Goal: Task Accomplishment & Management: Manage account settings

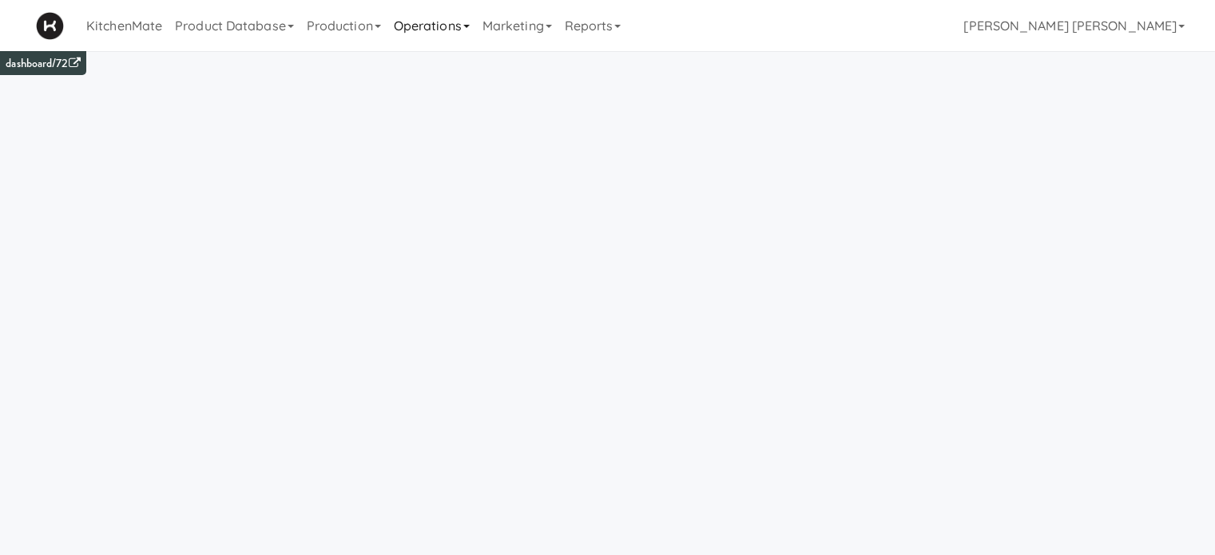
click at [455, 29] on link "Operations" at bounding box center [431, 25] width 89 height 51
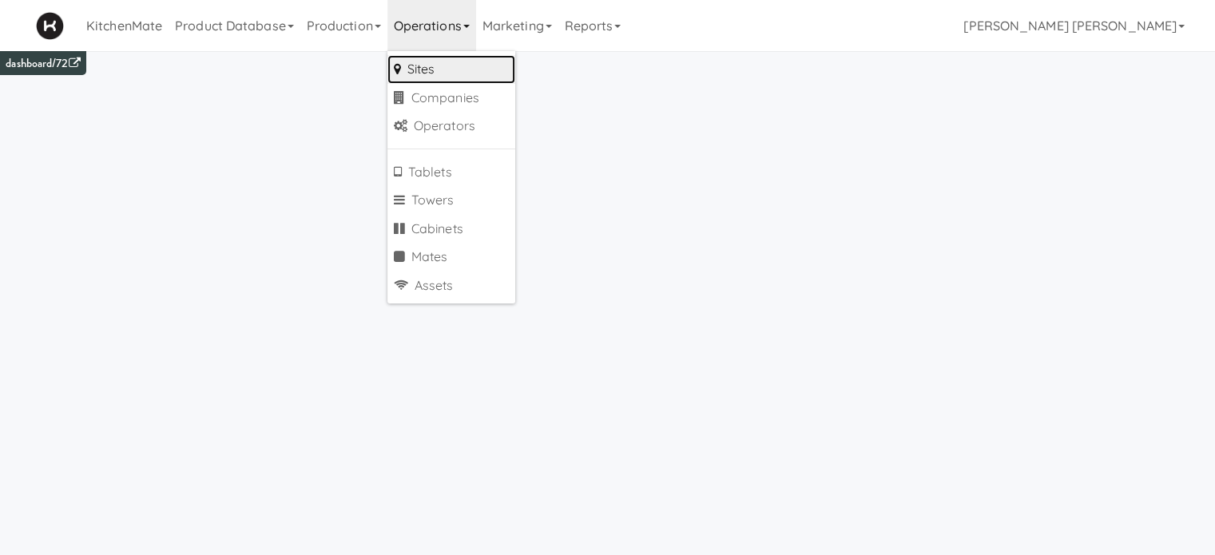
click at [454, 61] on link "Sites" at bounding box center [451, 69] width 128 height 29
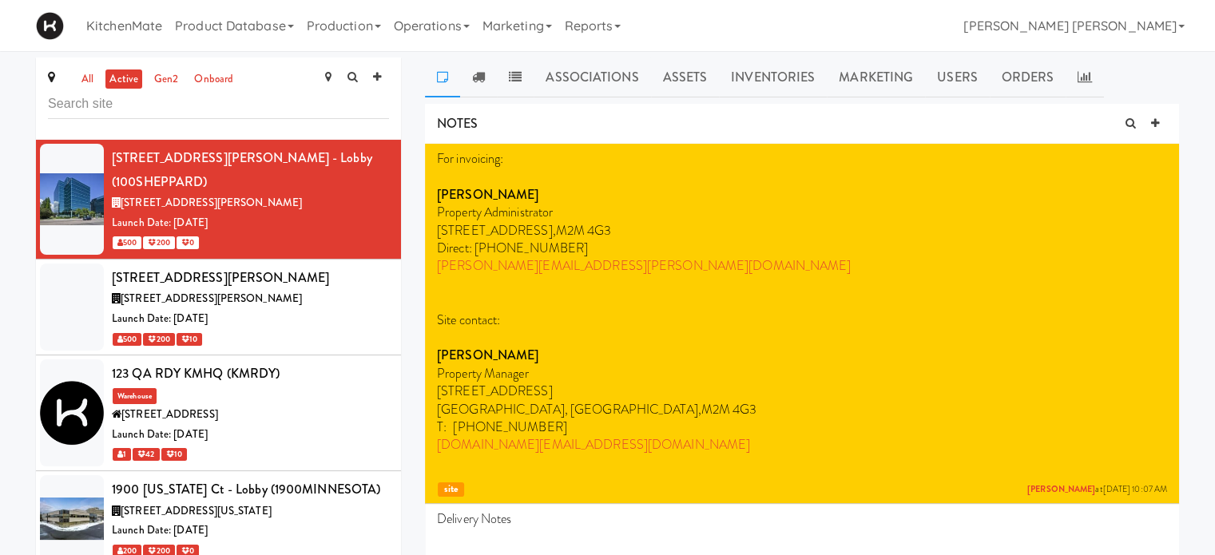
click at [265, 107] on input "text" at bounding box center [218, 104] width 341 height 30
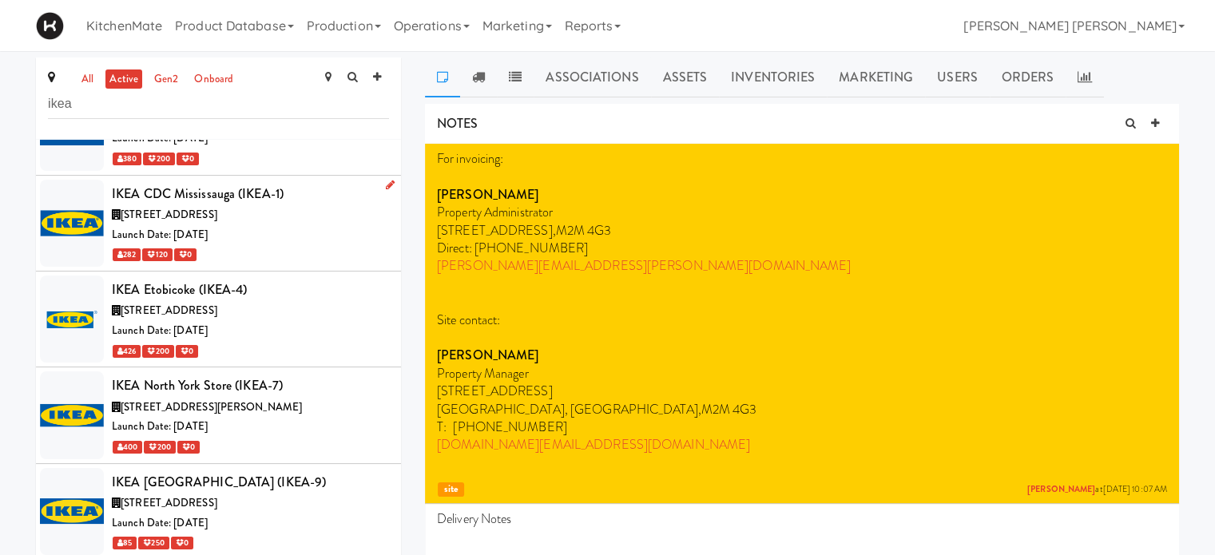
scroll to position [160, 0]
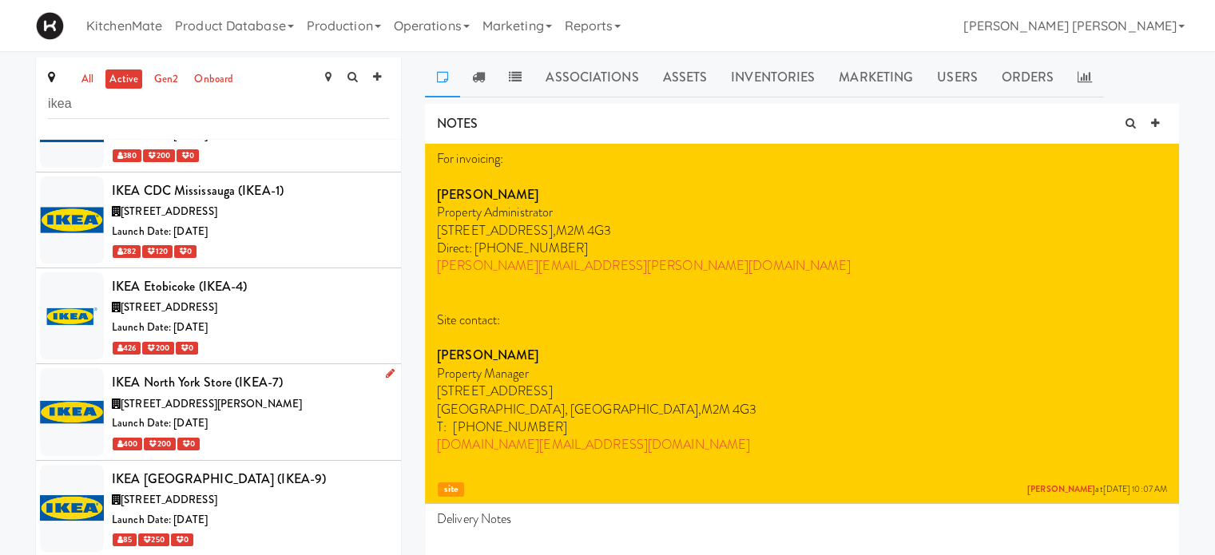
type input "ikea"
click at [386, 372] on icon at bounding box center [390, 373] width 9 height 10
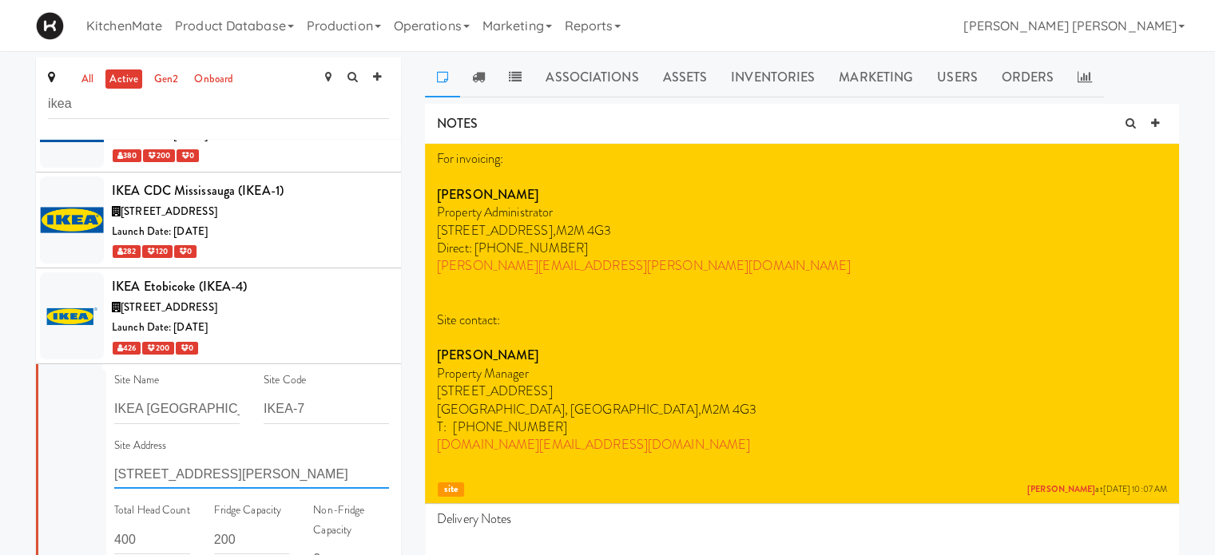
click at [168, 464] on input "[STREET_ADDRESS][PERSON_NAME]" at bounding box center [251, 474] width 275 height 30
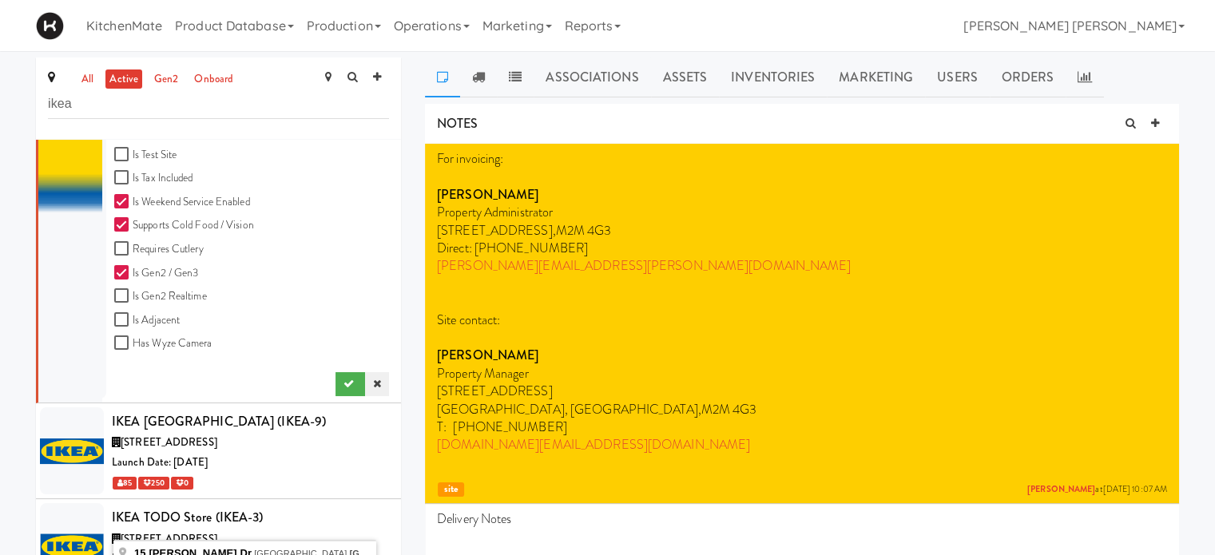
type input "[STREET_ADDRESS][PERSON_NAME]"
click at [373, 379] on icon at bounding box center [377, 384] width 8 height 10
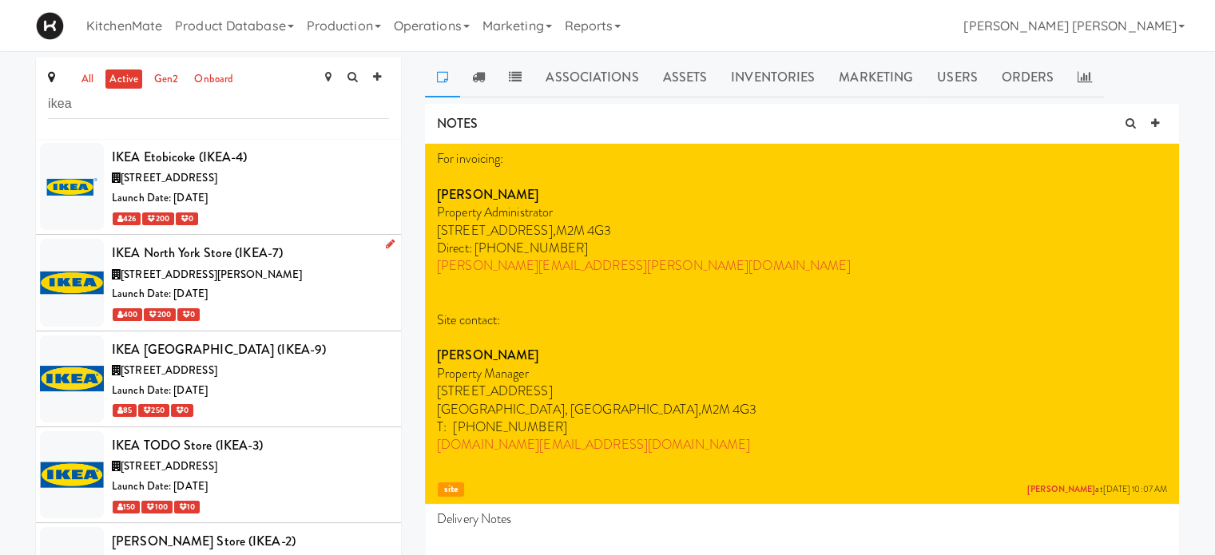
scroll to position [288, 0]
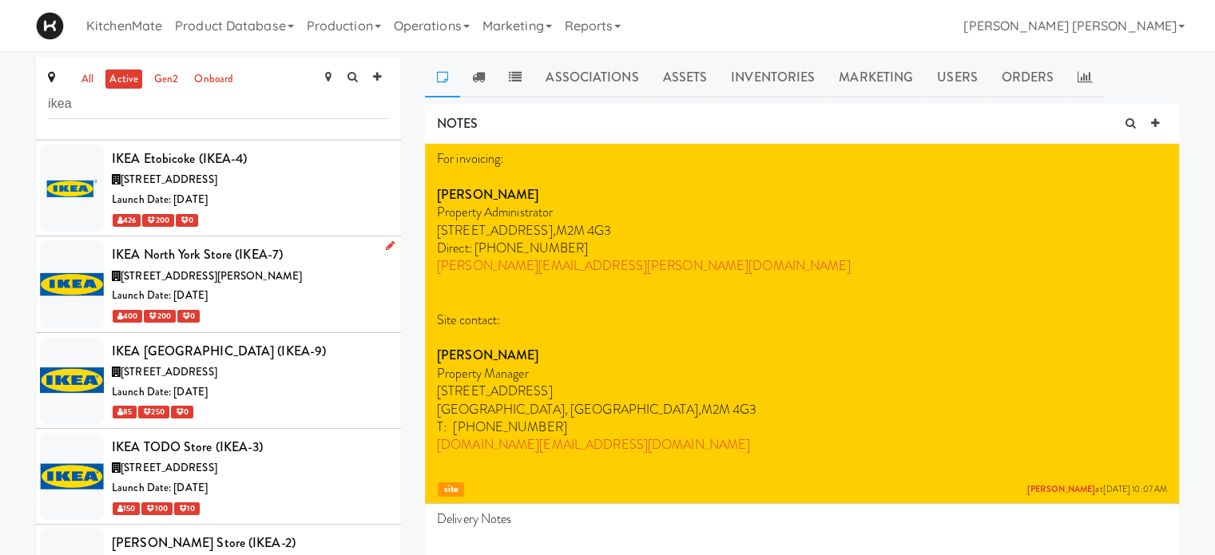
click at [386, 242] on icon at bounding box center [390, 245] width 9 height 10
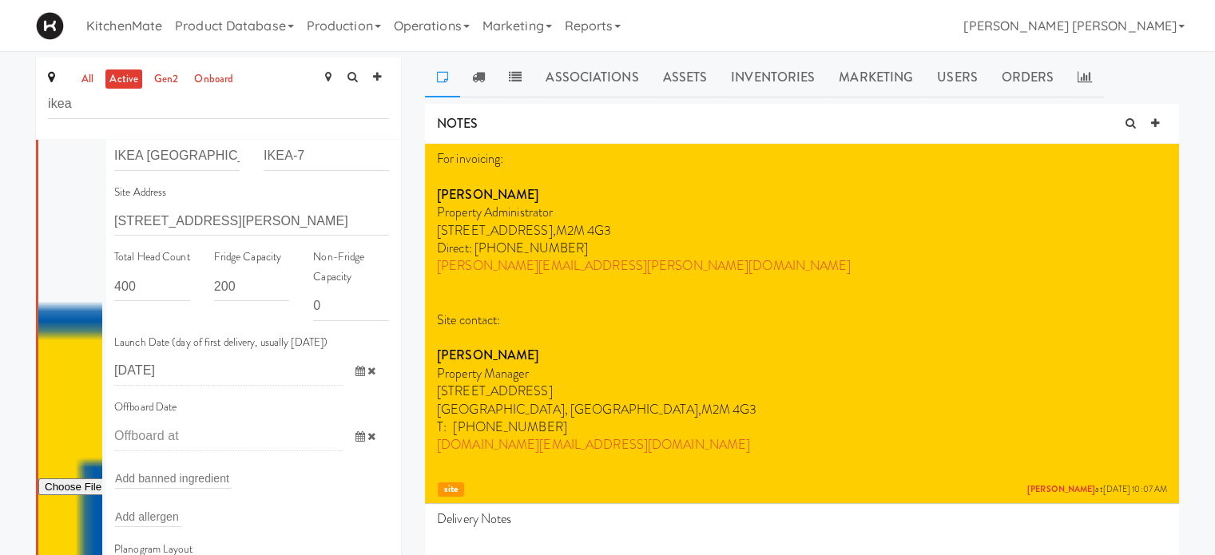
scroll to position [319, 0]
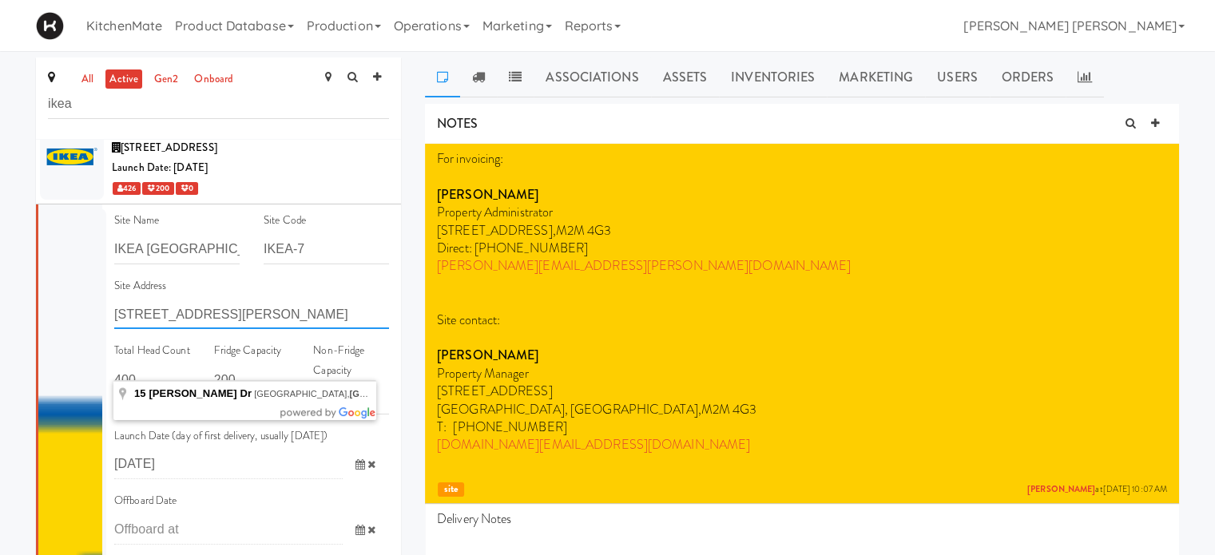
drag, startPoint x: 281, startPoint y: 314, endPoint x: 105, endPoint y: 304, distance: 176.0
click at [105, 304] on div "Site Address [STREET_ADDRESS][PERSON_NAME]" at bounding box center [251, 308] width 299 height 65
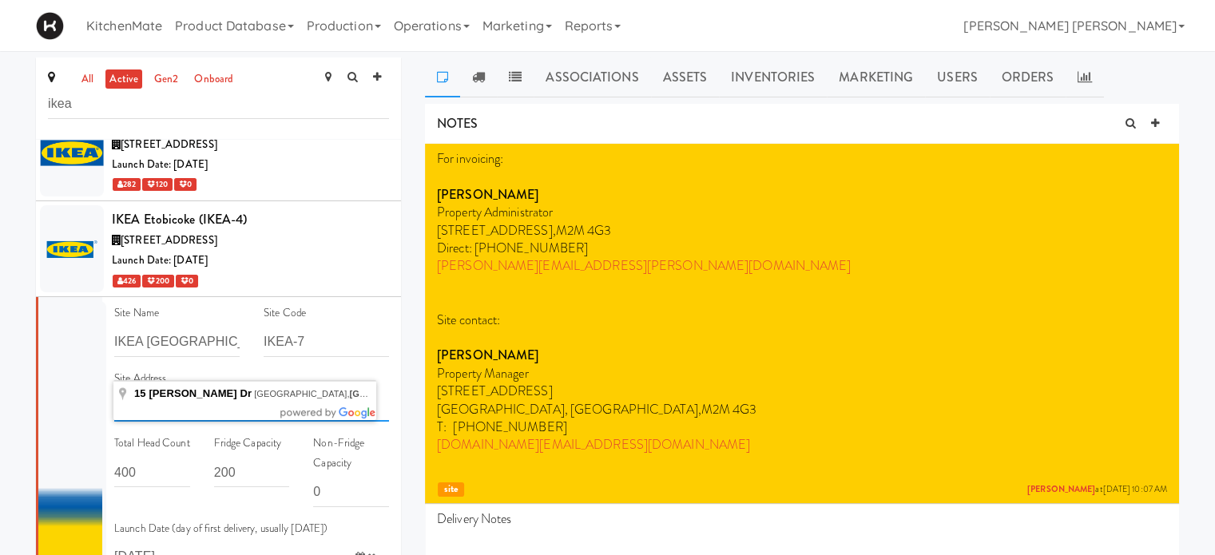
scroll to position [250, 0]
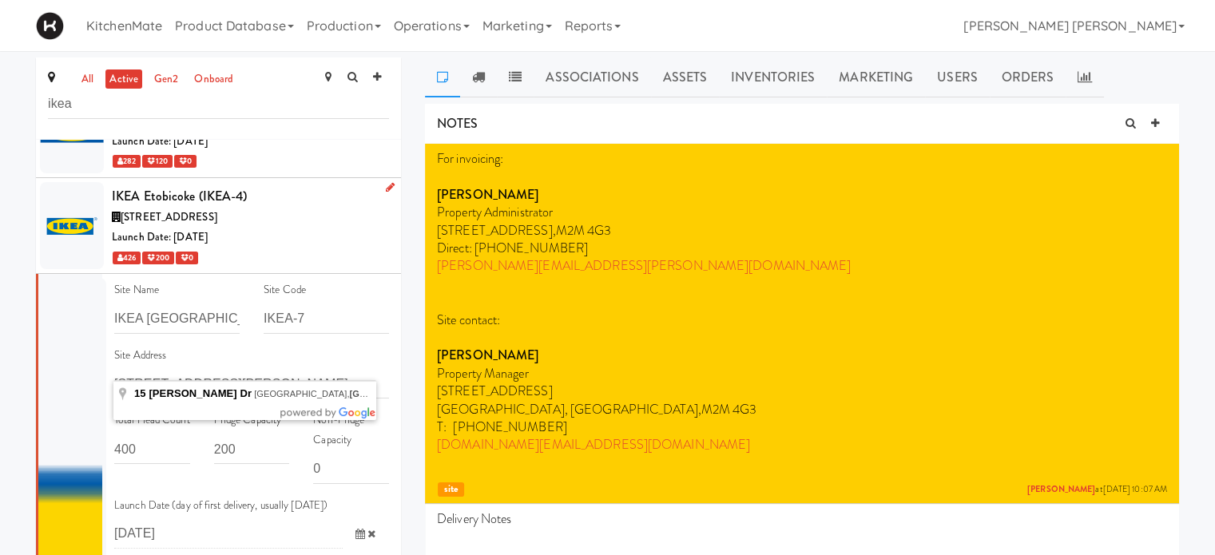
click at [386, 188] on icon at bounding box center [390, 187] width 9 height 10
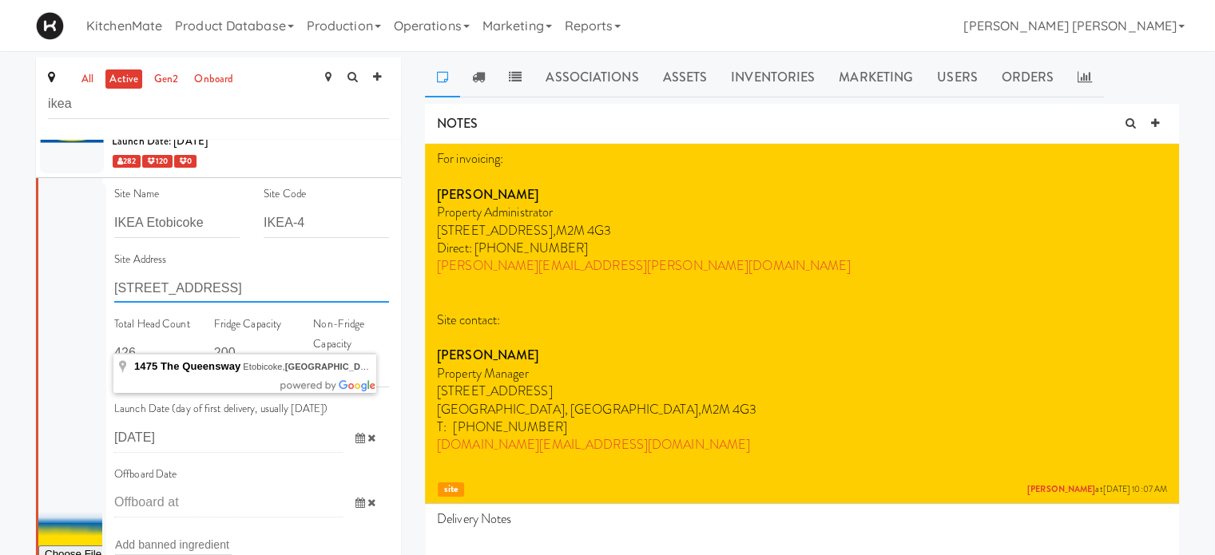
drag, startPoint x: 323, startPoint y: 284, endPoint x: 29, endPoint y: 299, distance: 295.1
click at [29, 299] on div "all active gen2 onboard ikea IKEA Burlington EMPU (IKEA-6) [STREET_ADDRESS][PER…" at bounding box center [218, 344] width 389 height 573
type input "c"
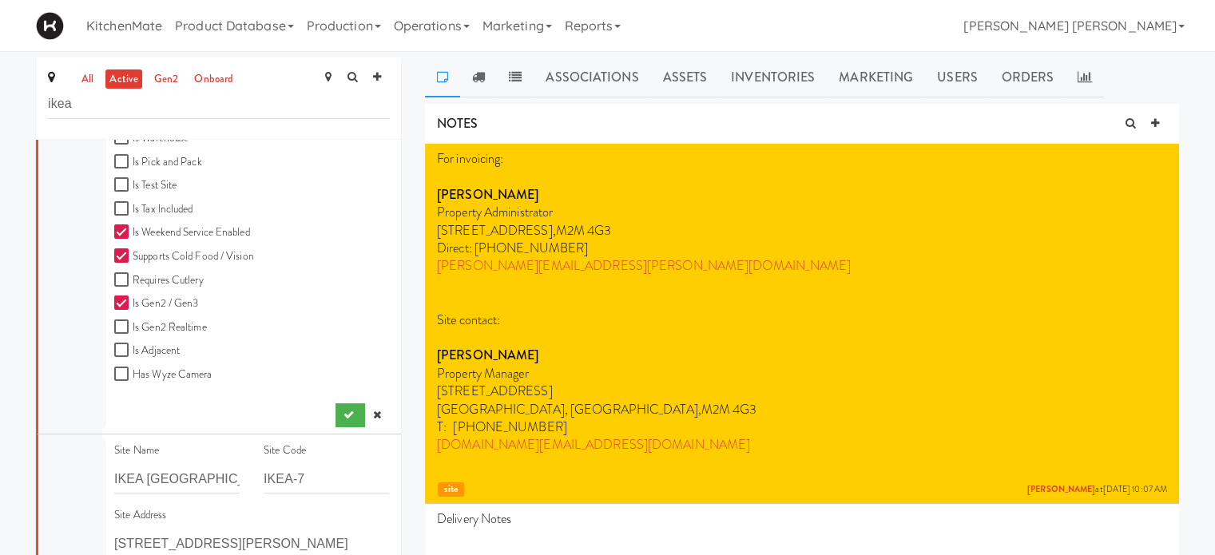
scroll to position [969, 0]
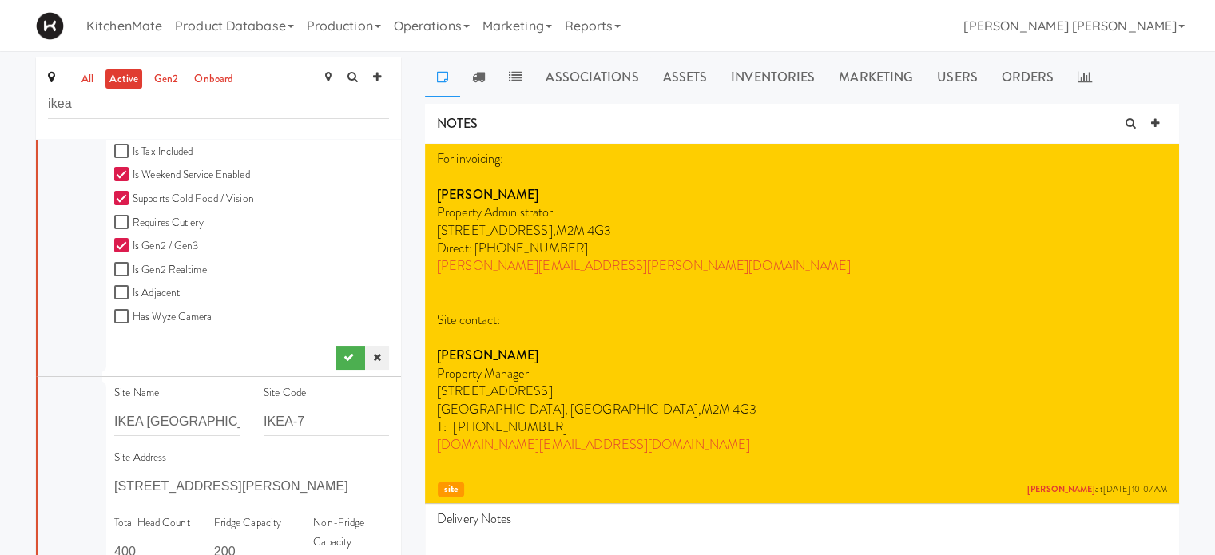
click at [373, 354] on icon at bounding box center [377, 357] width 8 height 10
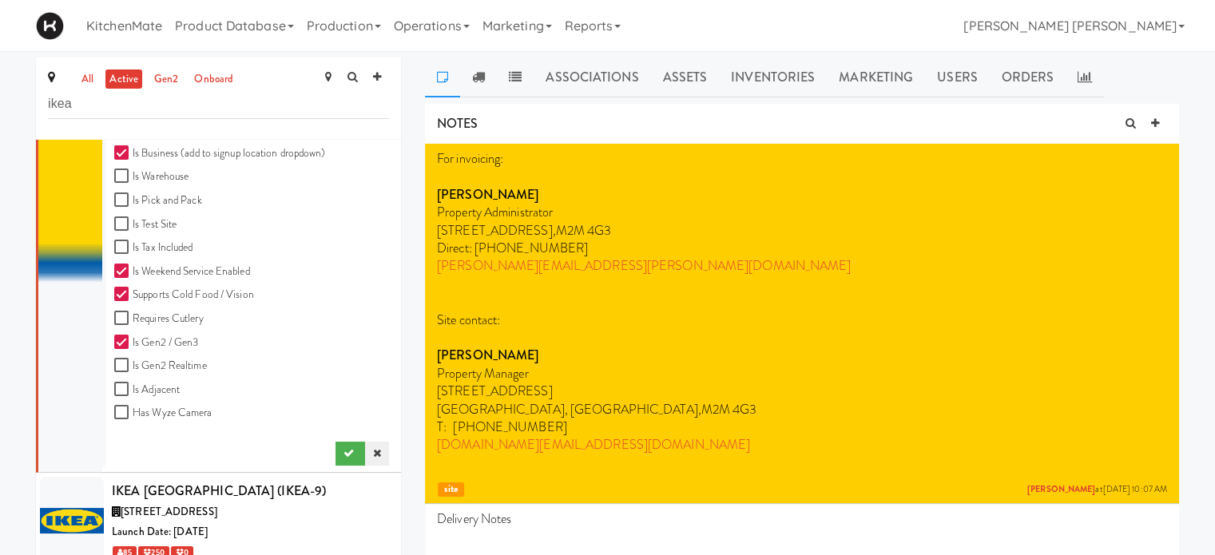
click at [373, 450] on icon at bounding box center [377, 453] width 8 height 10
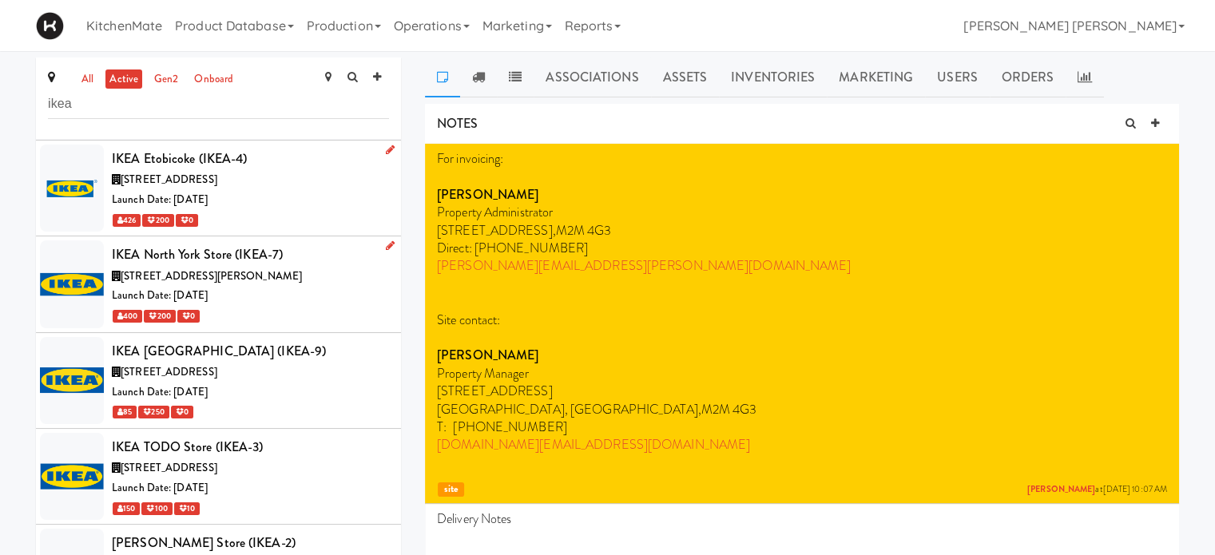
scroll to position [208, 0]
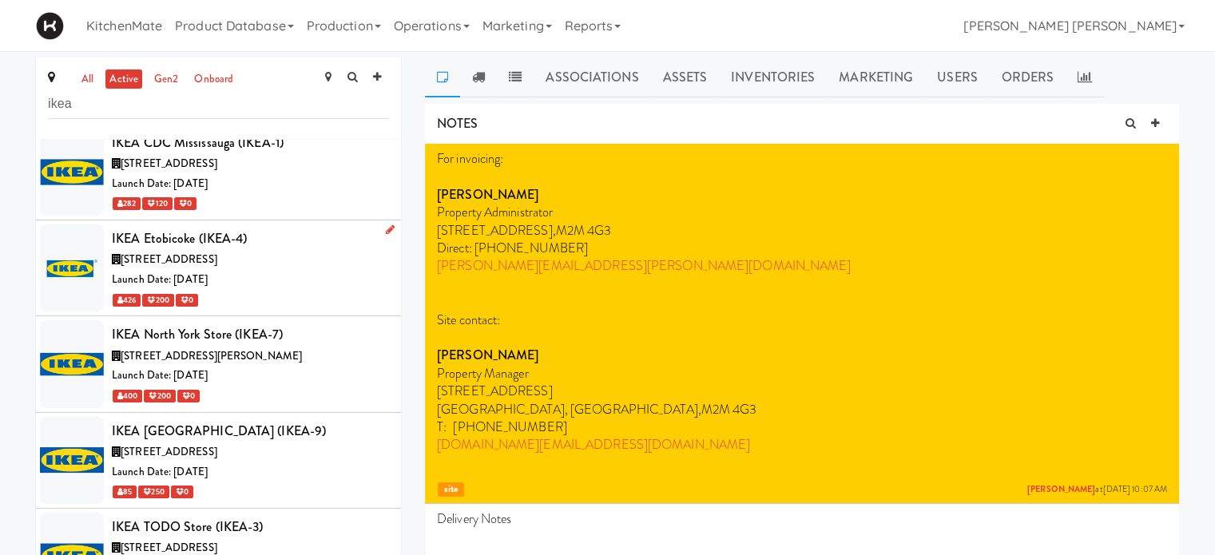
click at [386, 228] on icon at bounding box center [390, 229] width 9 height 10
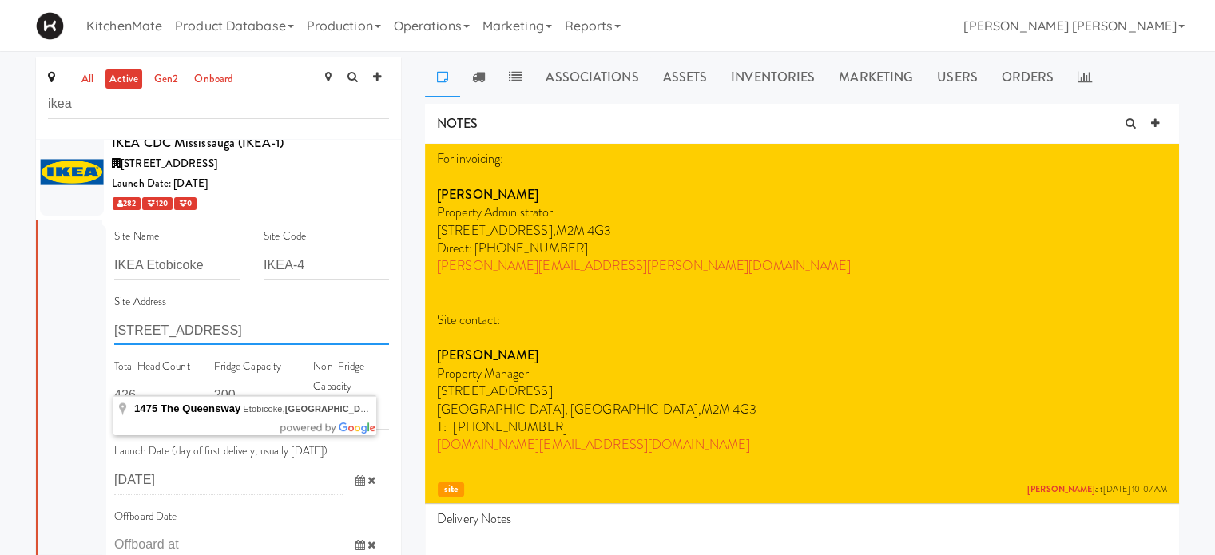
drag, startPoint x: 331, startPoint y: 324, endPoint x: 89, endPoint y: 322, distance: 242.0
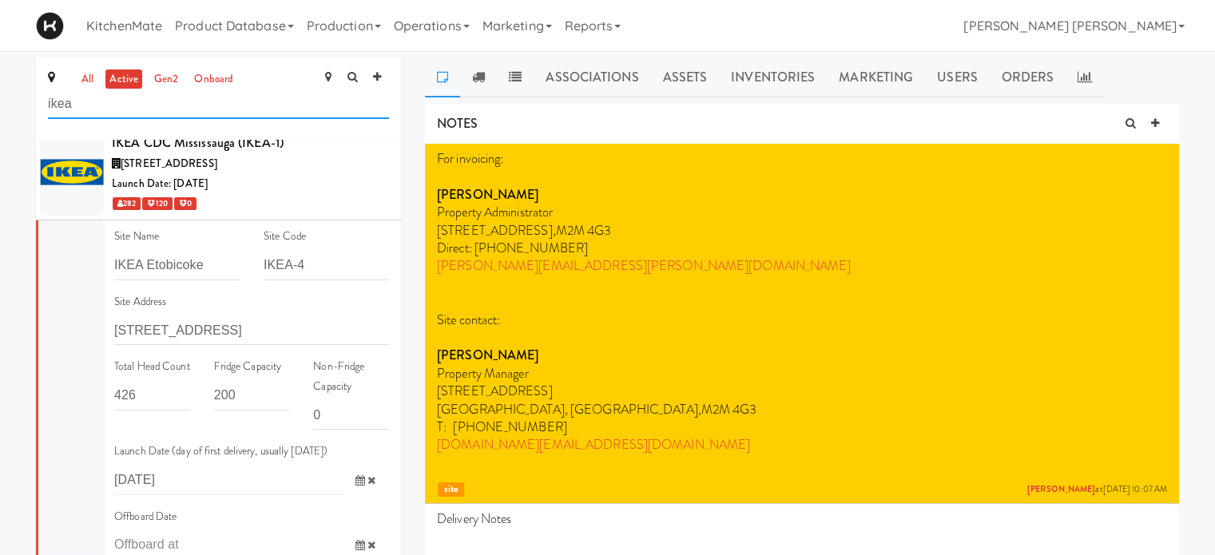
drag, startPoint x: 157, startPoint y: 105, endPoint x: 0, endPoint y: 60, distance: 162.8
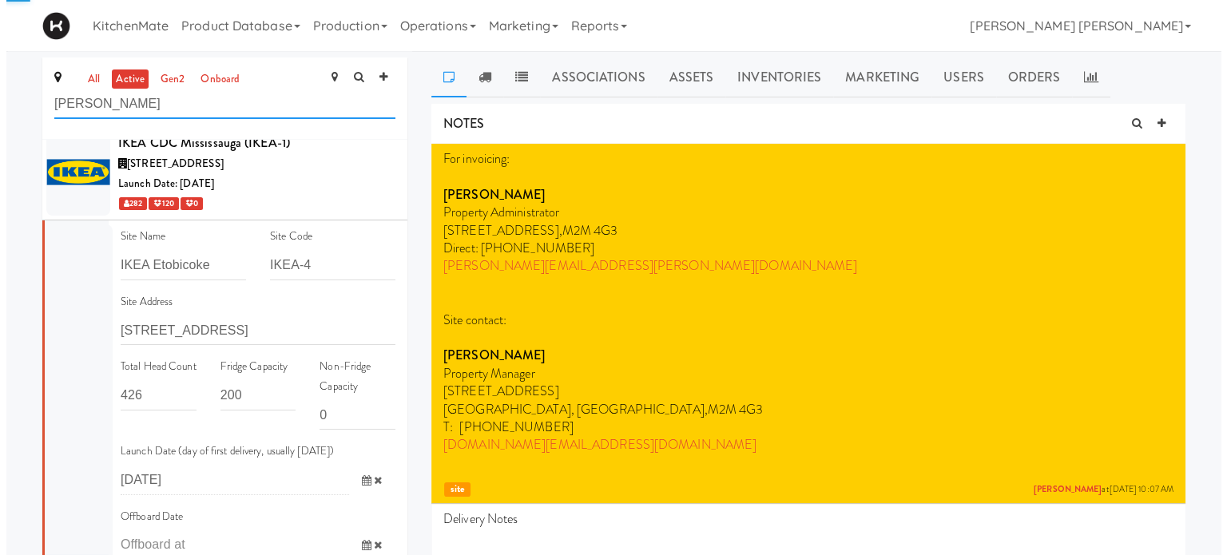
scroll to position [0, 0]
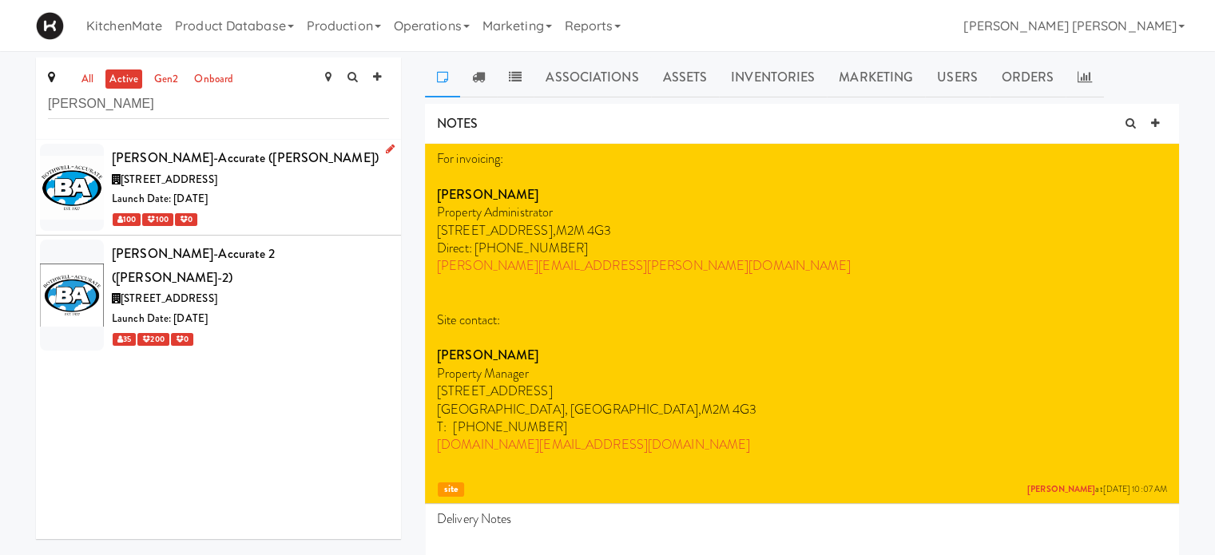
click at [209, 180] on span "[STREET_ADDRESS]" at bounding box center [169, 179] width 97 height 15
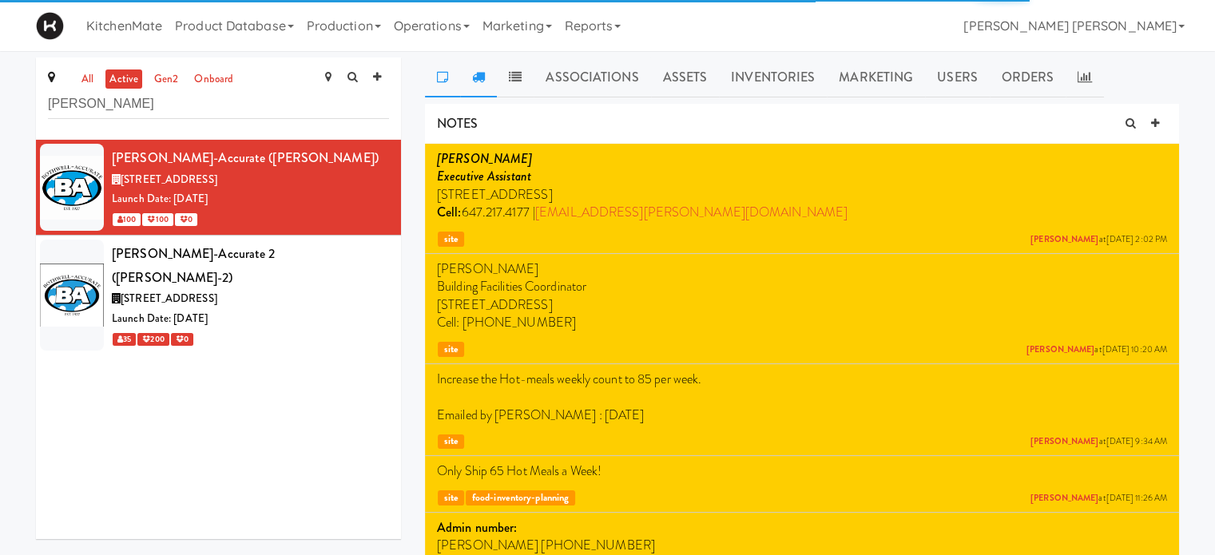
click at [481, 77] on icon at bounding box center [478, 76] width 13 height 13
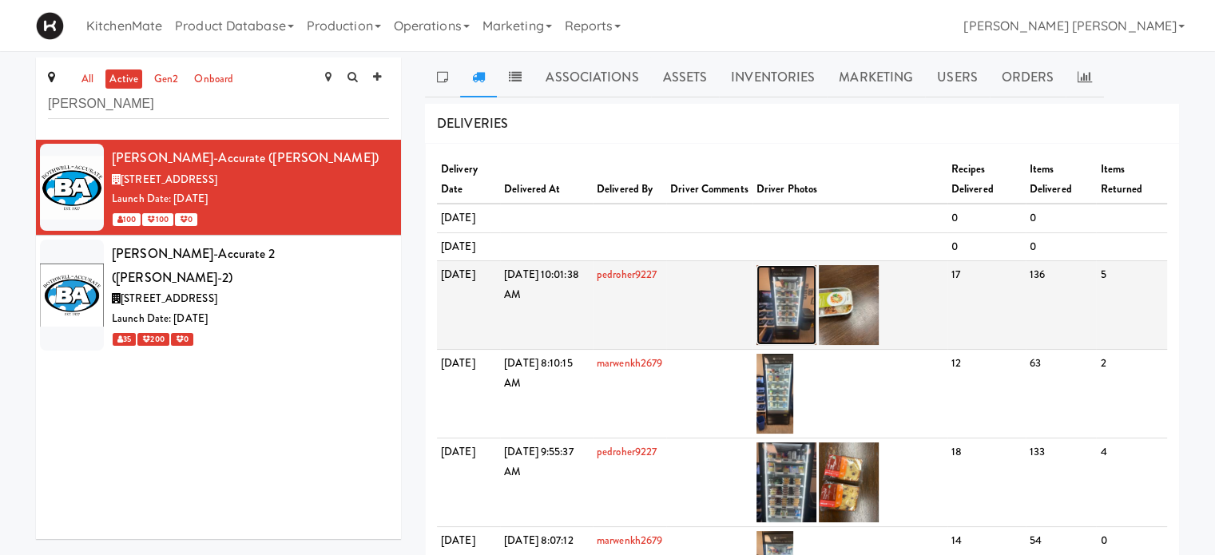
click at [804, 345] on img at bounding box center [786, 305] width 60 height 80
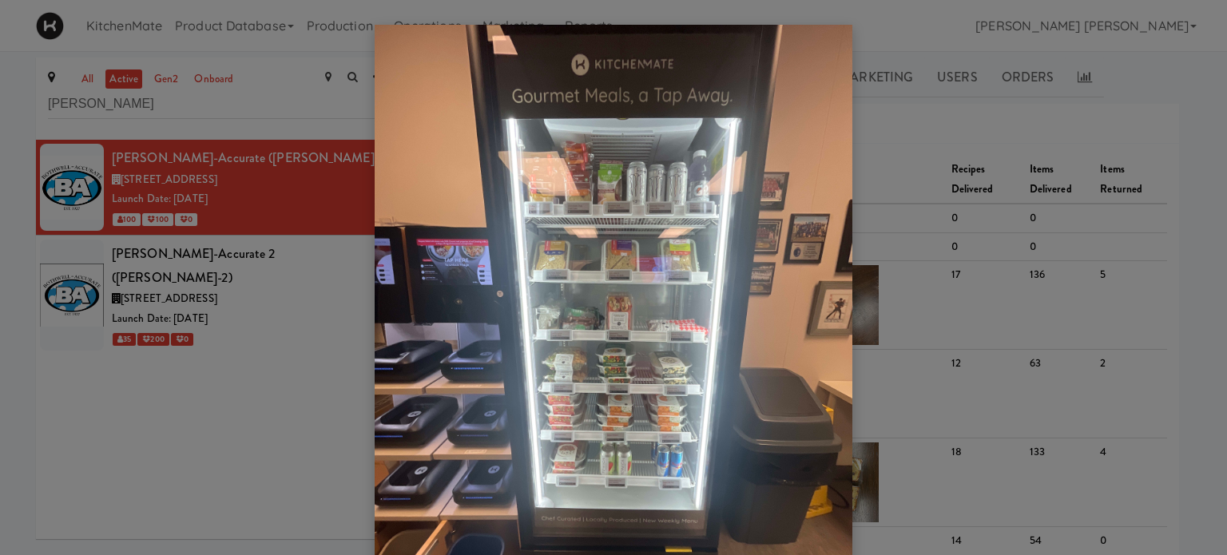
click at [254, 437] on div at bounding box center [613, 277] width 1227 height 555
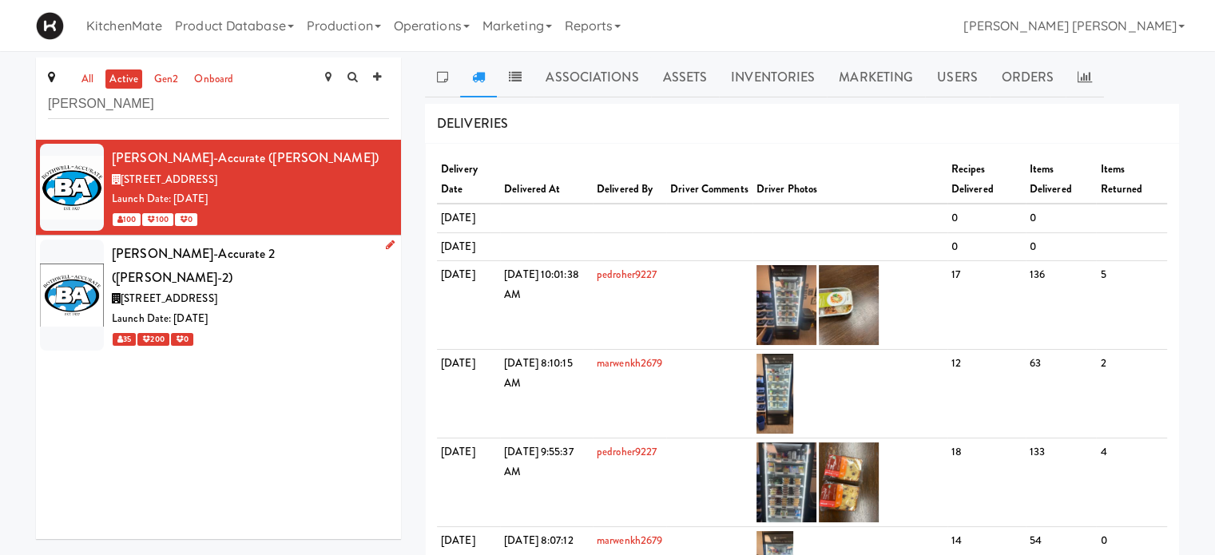
click at [217, 291] on span "[STREET_ADDRESS]" at bounding box center [169, 298] width 97 height 15
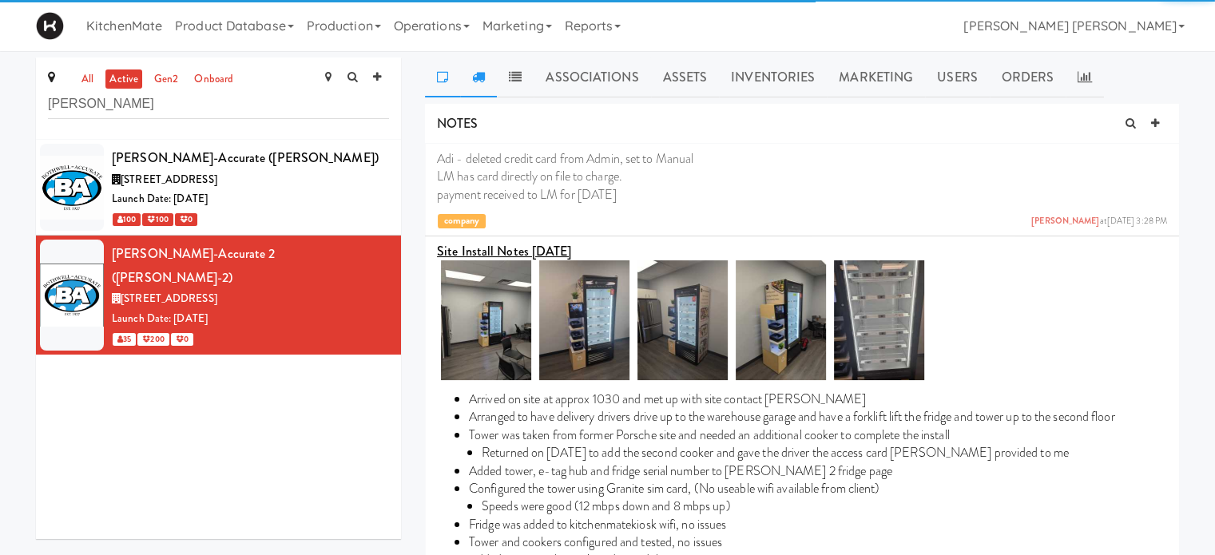
click at [476, 82] on icon at bounding box center [478, 76] width 13 height 13
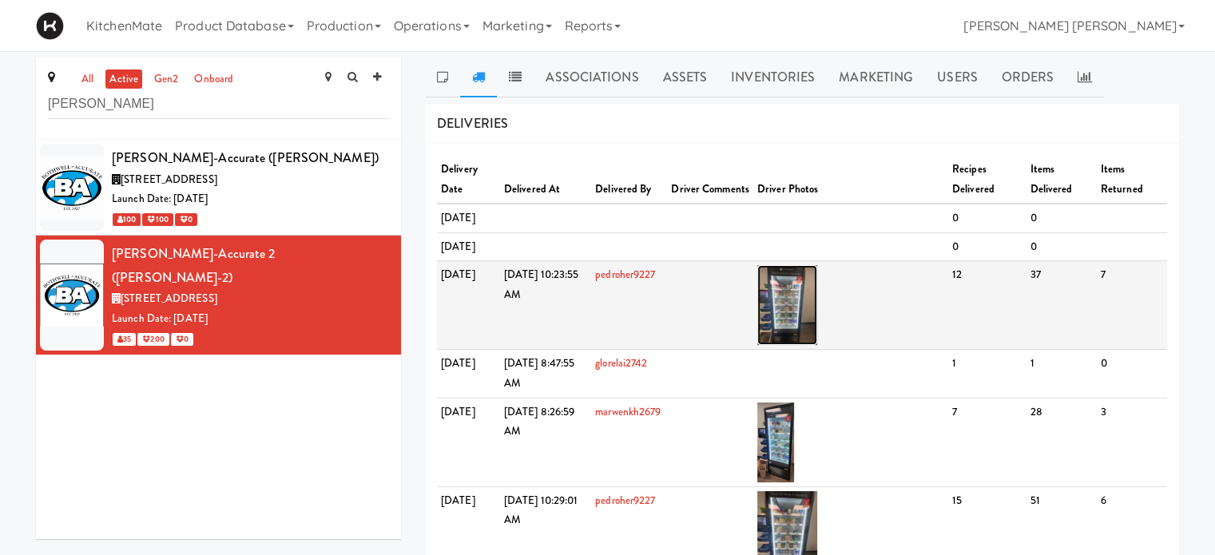
click at [808, 341] on img at bounding box center [787, 305] width 60 height 80
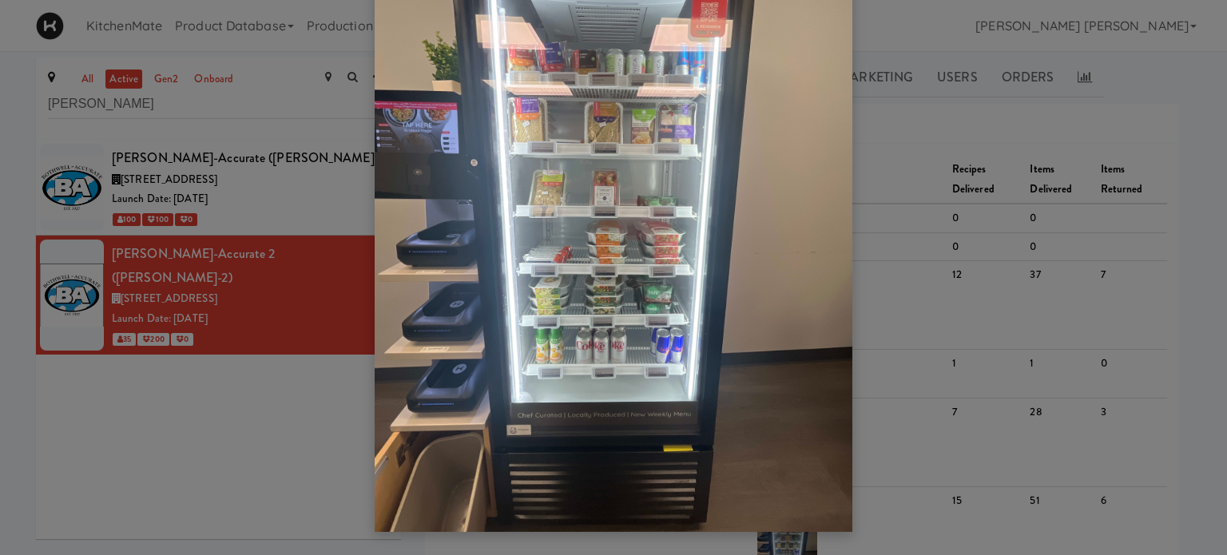
scroll to position [131, 0]
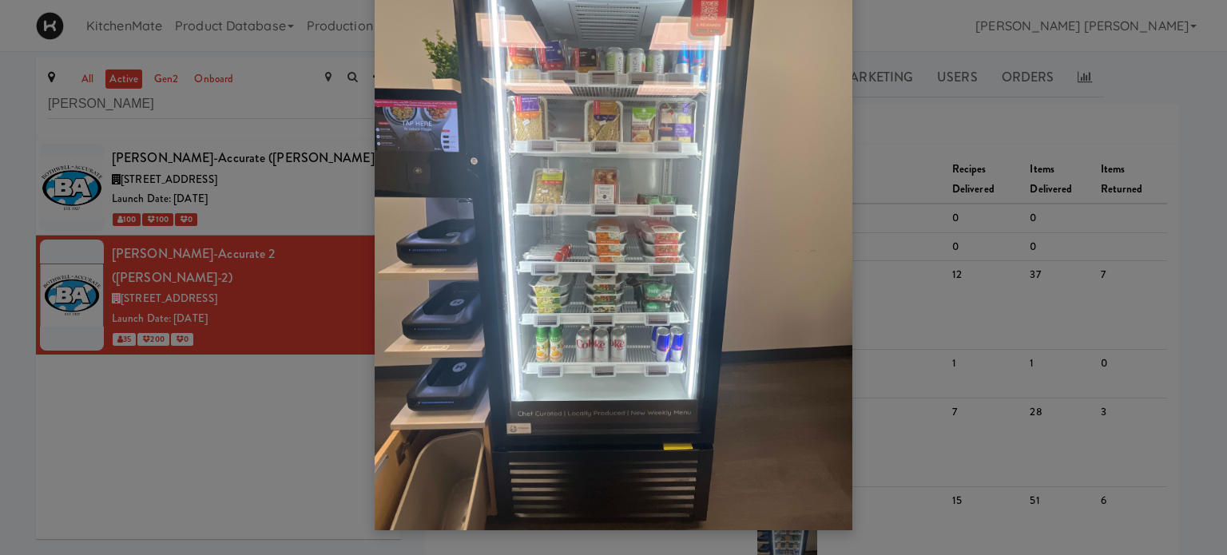
click at [243, 408] on div at bounding box center [613, 277] width 1227 height 555
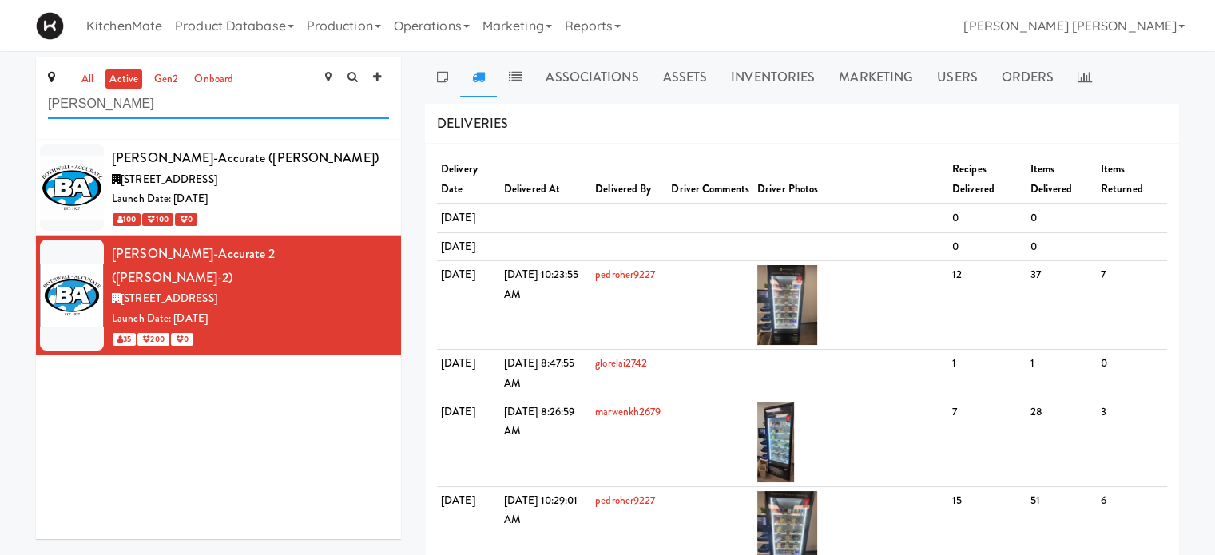
drag, startPoint x: 153, startPoint y: 107, endPoint x: 0, endPoint y: 48, distance: 163.6
click at [0, 51] on body "Okay Okay Select date: previous 2025-Oct next Su Mo Tu We Th Fr Sa 28 29 30 1 2…" at bounding box center [607, 328] width 1215 height 555
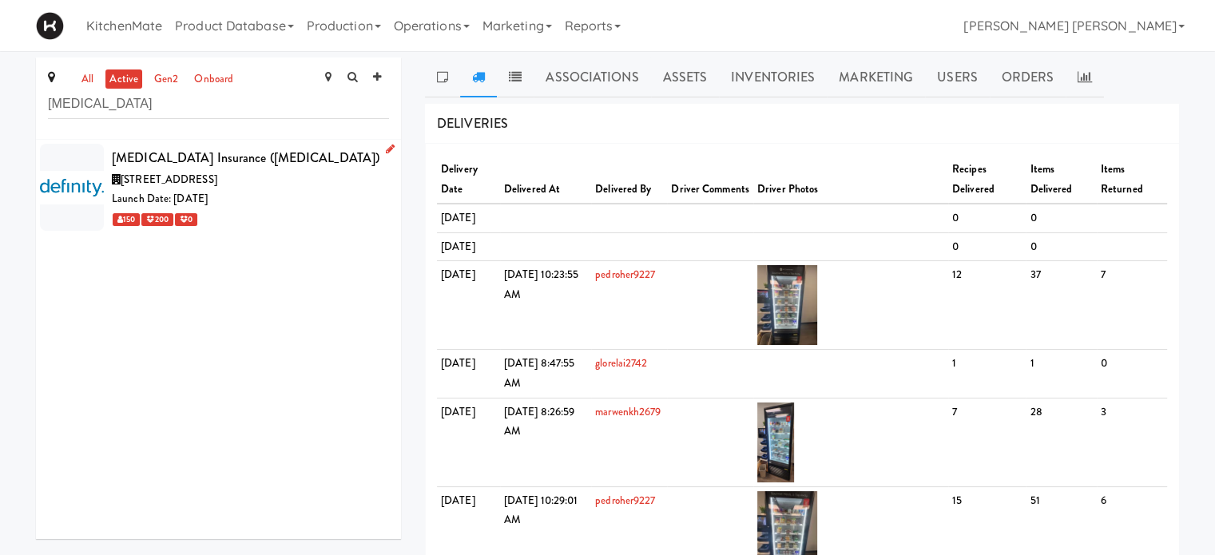
click at [84, 177] on div at bounding box center [72, 187] width 64 height 87
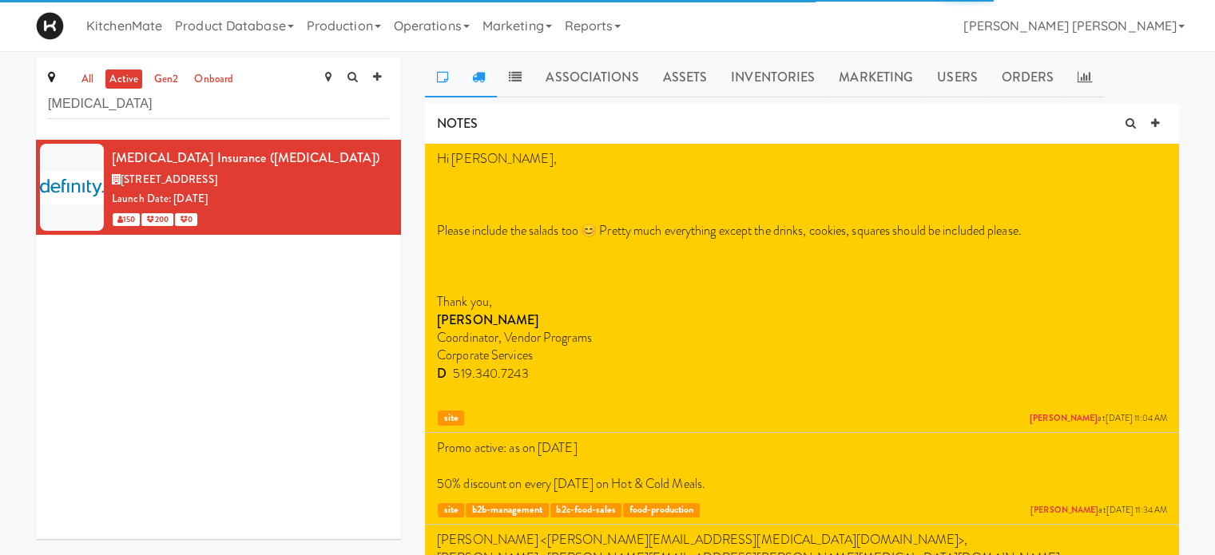
click at [484, 79] on icon at bounding box center [478, 76] width 13 height 13
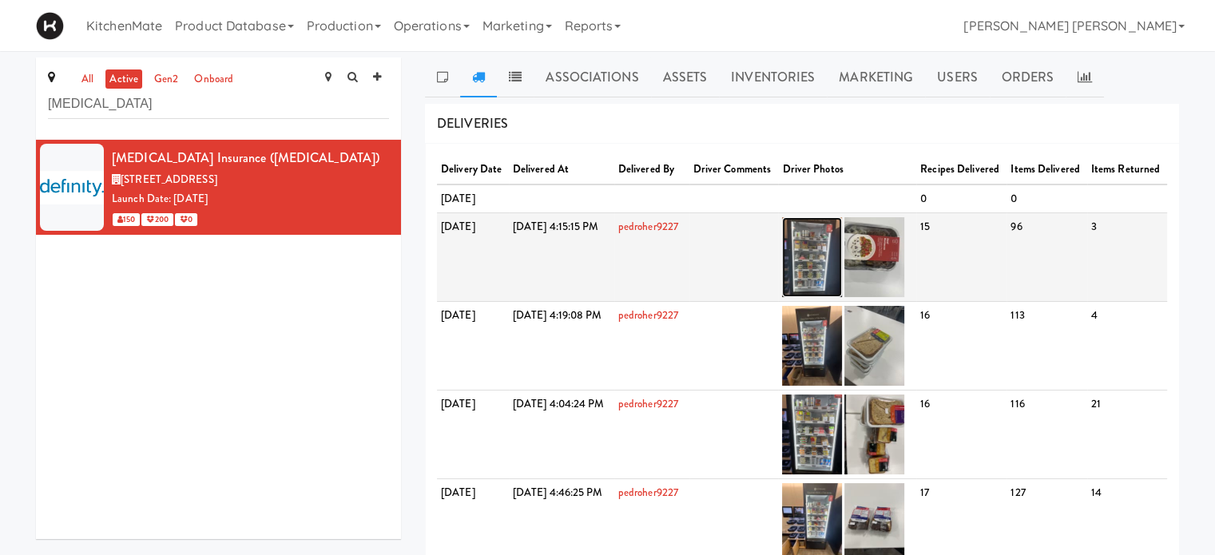
click at [842, 287] on img at bounding box center [812, 257] width 60 height 80
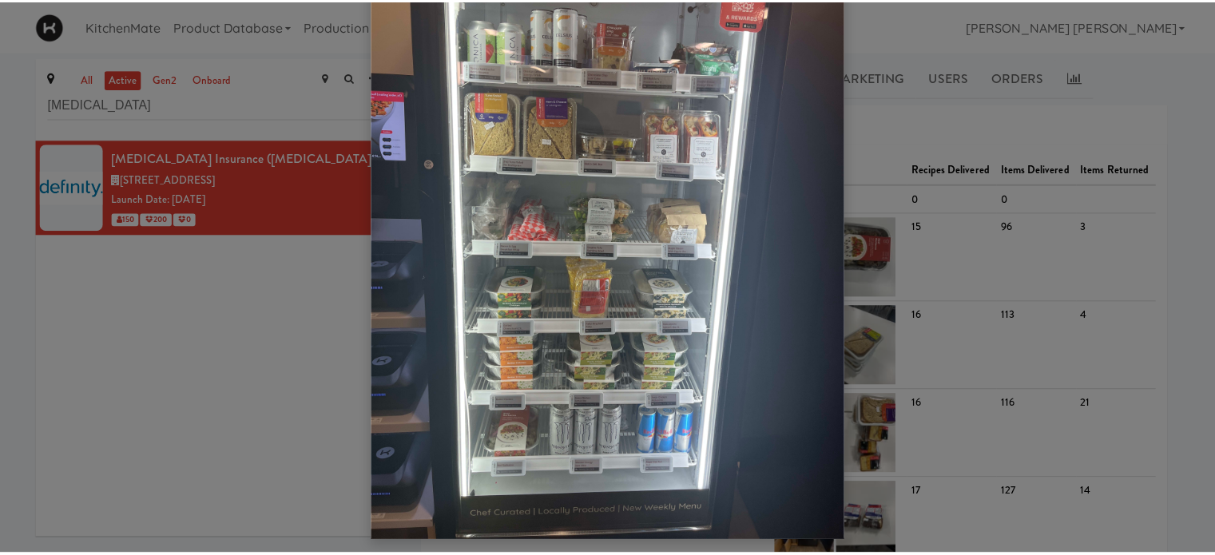
scroll to position [131, 0]
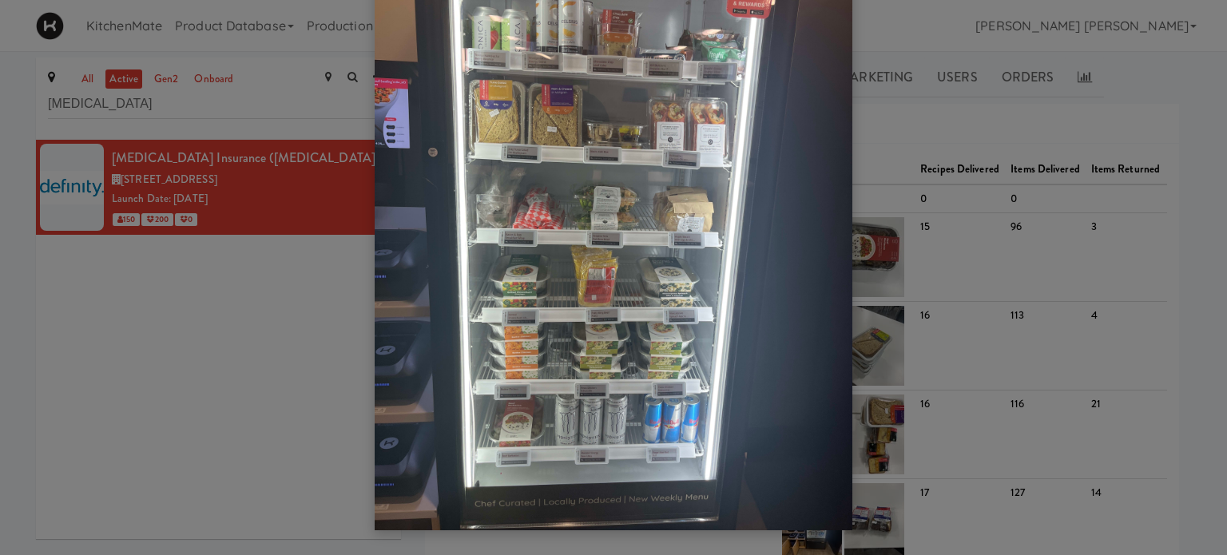
click at [182, 327] on div at bounding box center [613, 277] width 1227 height 555
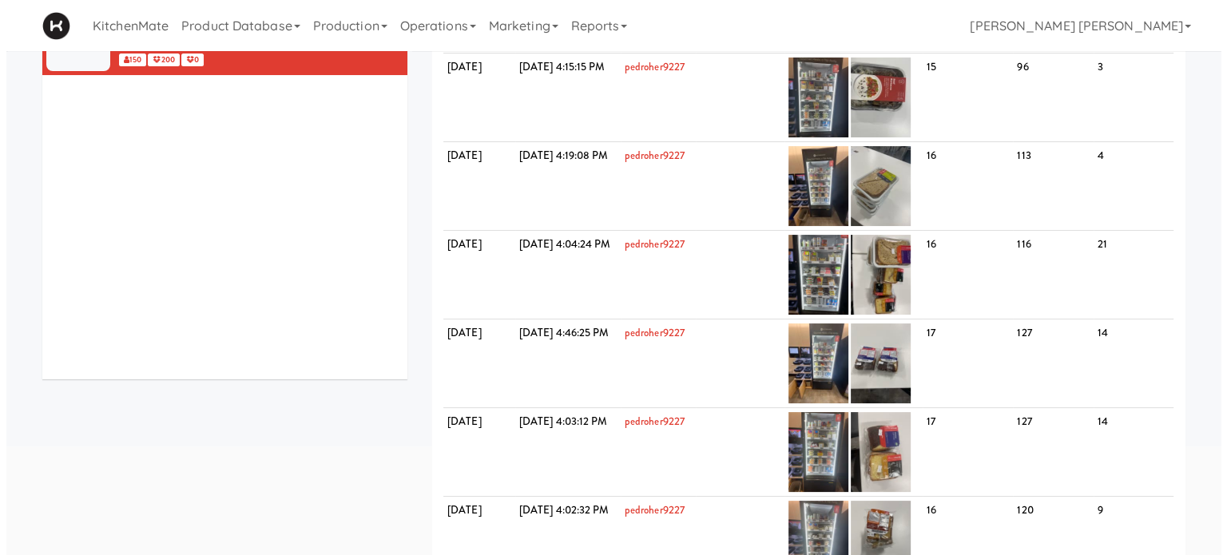
scroll to position [0, 0]
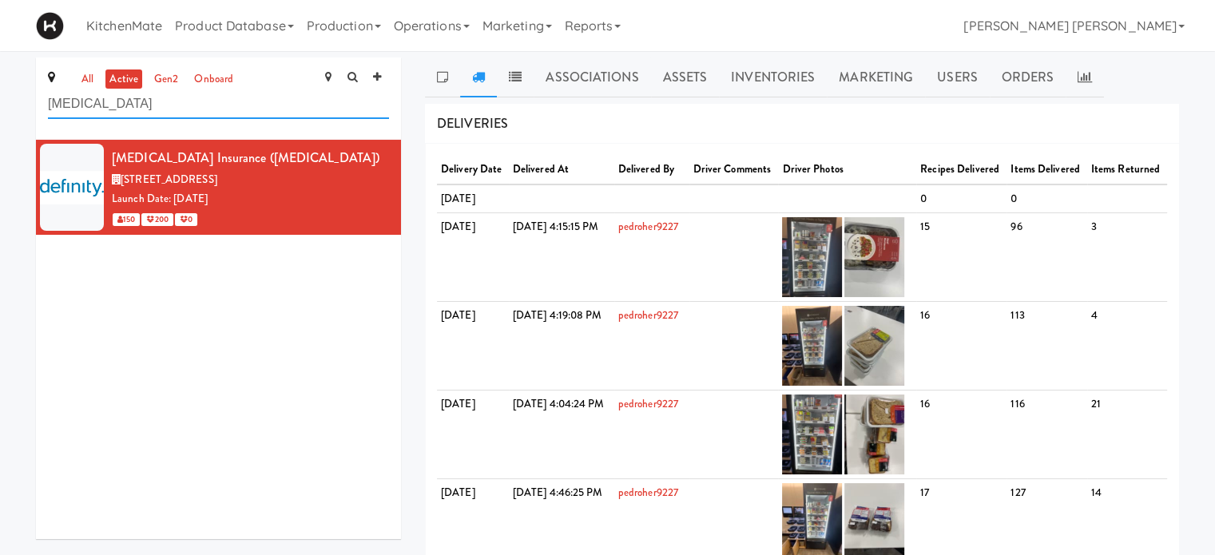
drag, startPoint x: 177, startPoint y: 101, endPoint x: 0, endPoint y: 35, distance: 189.3
click at [0, 51] on body "Okay Okay Select date: previous 2025-Oct next Su Mo Tu We Th Fr Sa 28 29 30 1 2…" at bounding box center [607, 328] width 1215 height 555
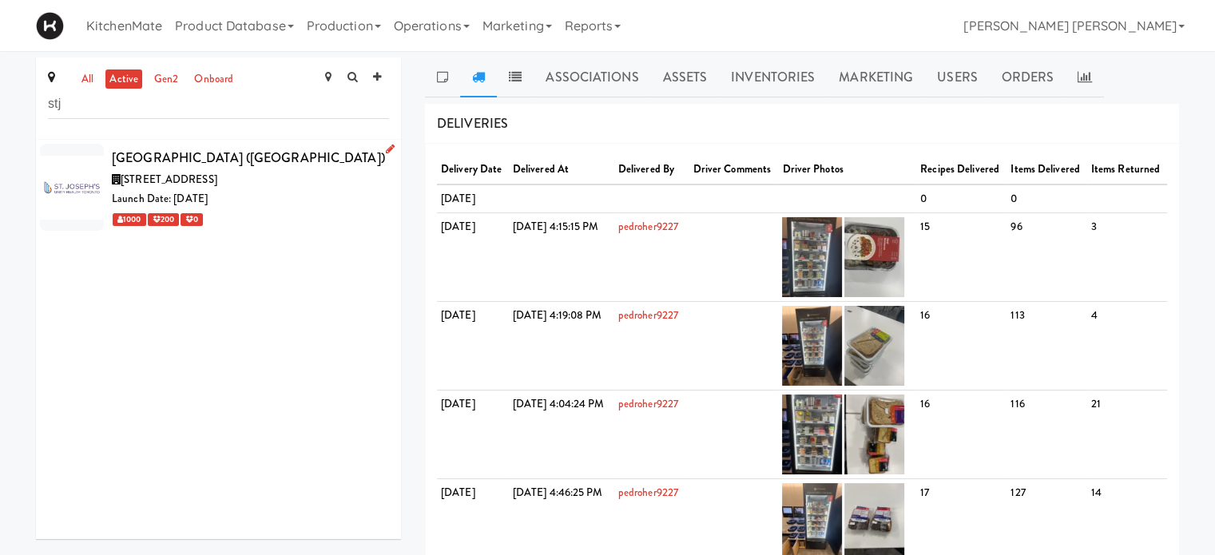
click at [87, 175] on div at bounding box center [72, 187] width 64 height 87
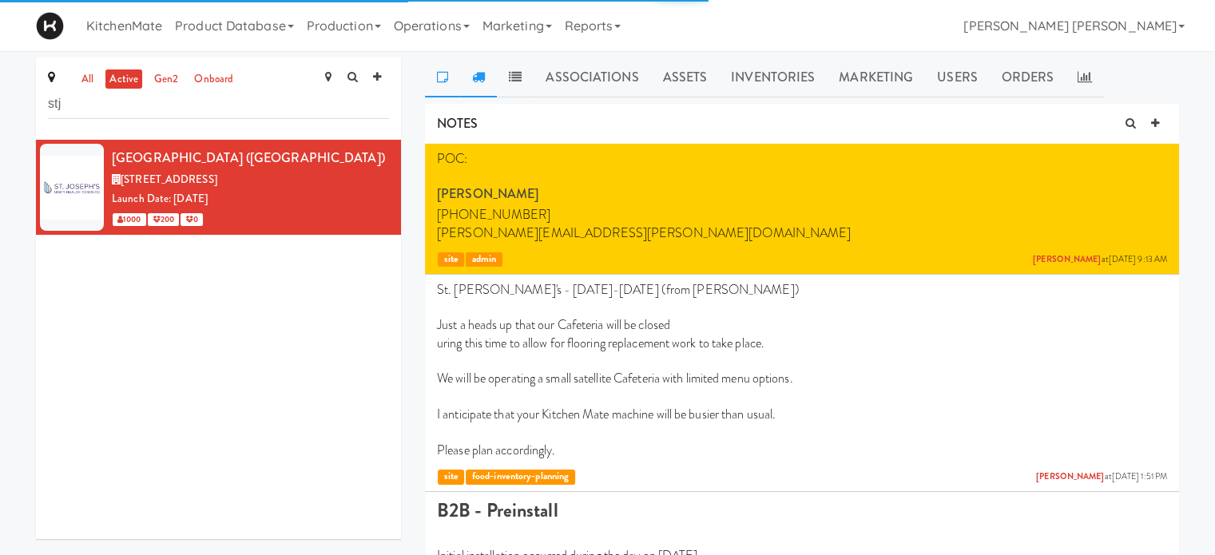
click at [474, 75] on icon at bounding box center [478, 76] width 13 height 13
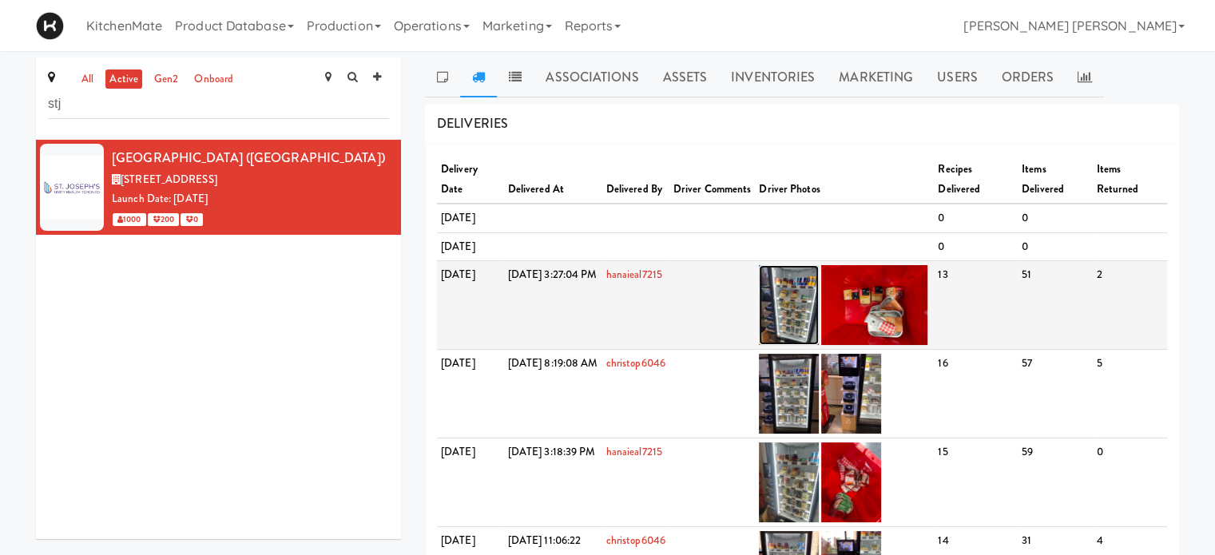
click at [819, 345] on img at bounding box center [789, 305] width 60 height 80
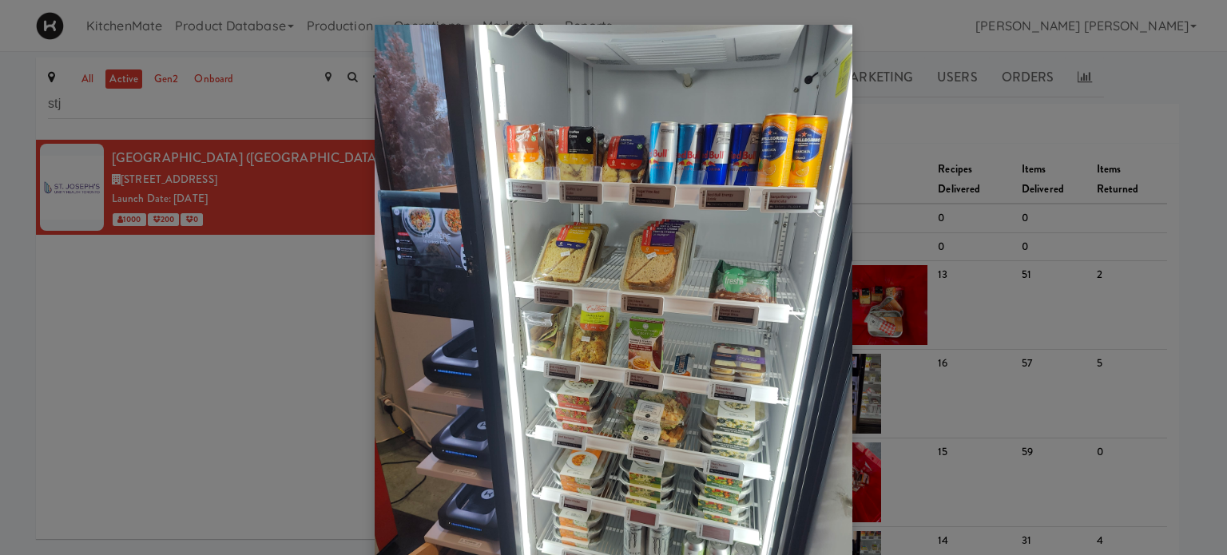
click at [185, 343] on div at bounding box center [613, 277] width 1227 height 555
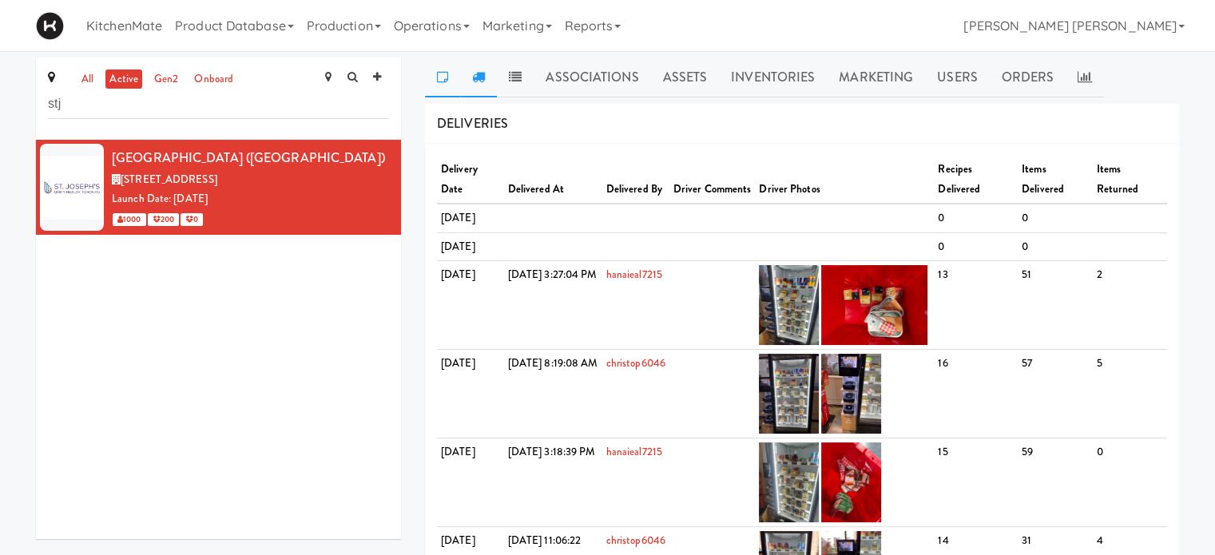
click at [441, 76] on icon at bounding box center [442, 76] width 11 height 13
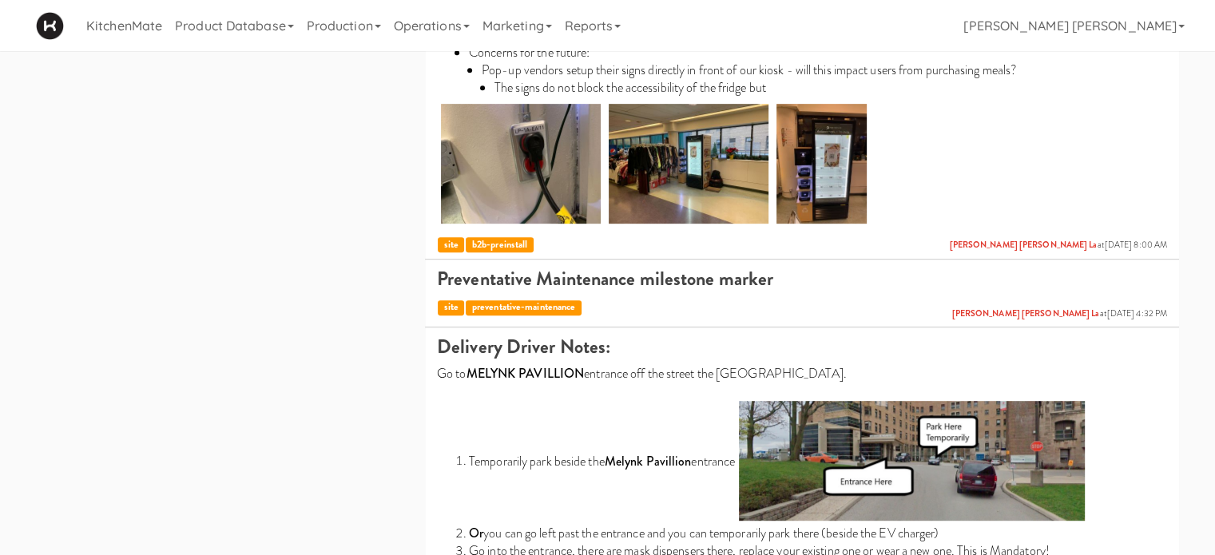
scroll to position [719, 0]
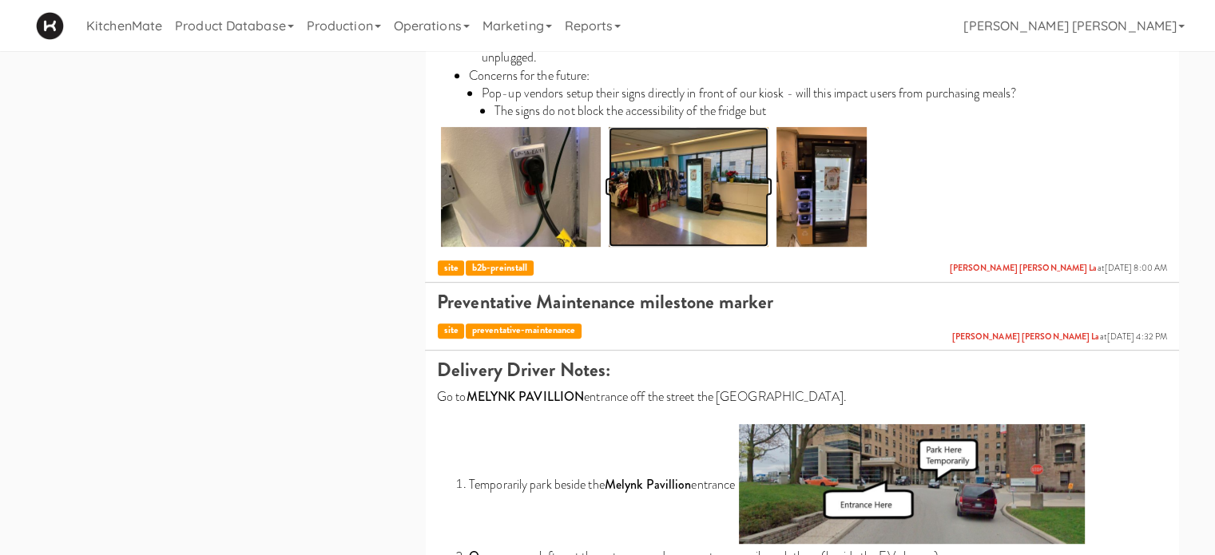
click at [691, 184] on img at bounding box center [689, 187] width 160 height 120
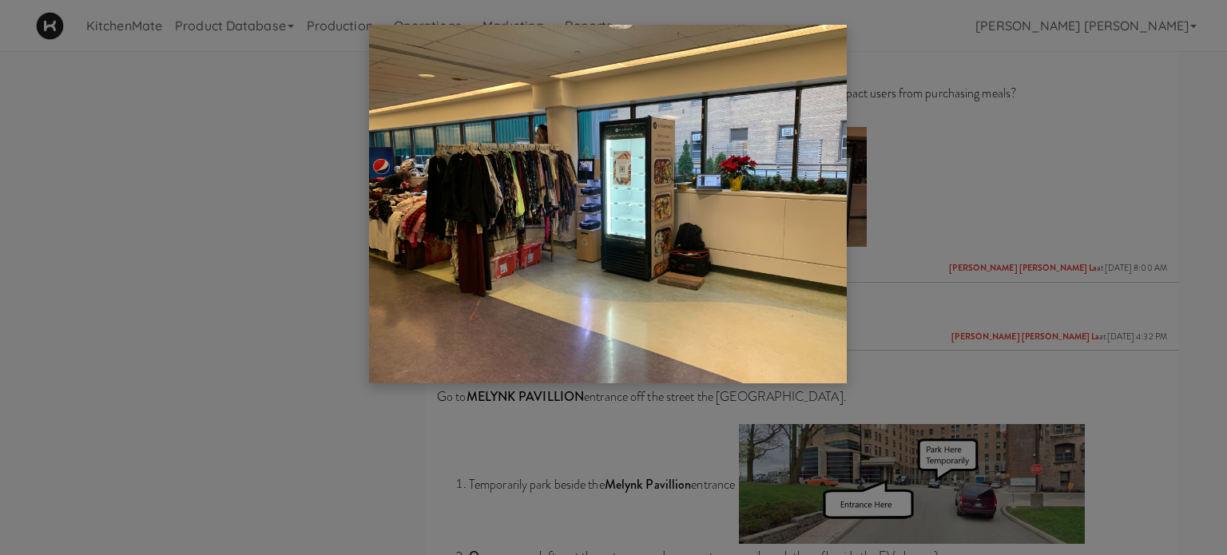
click at [1125, 173] on div at bounding box center [613, 277] width 1227 height 555
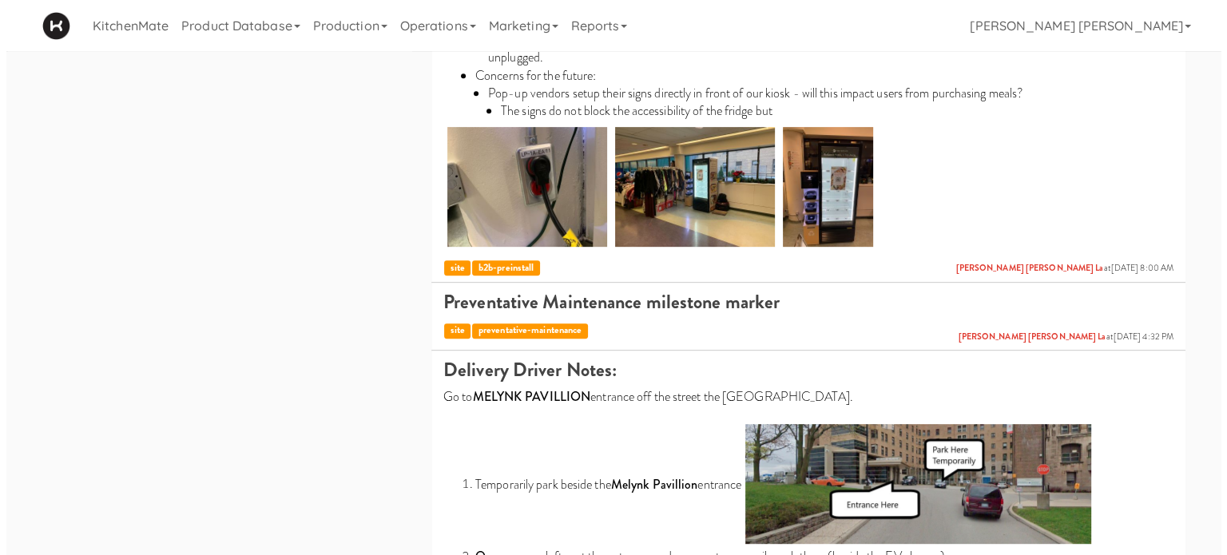
scroll to position [879, 0]
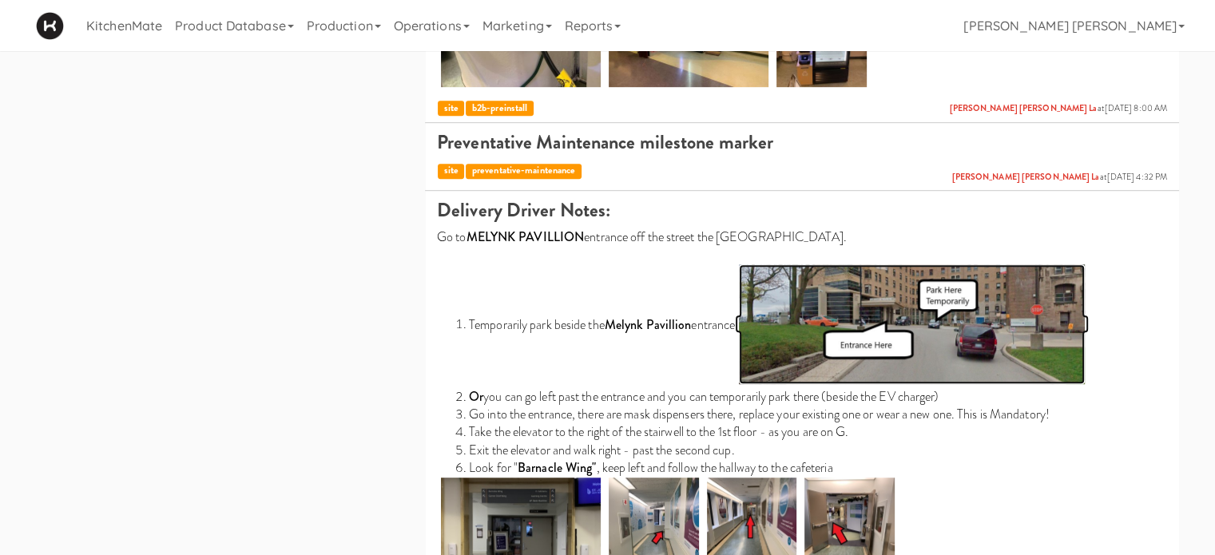
click at [929, 331] on img at bounding box center [912, 324] width 346 height 120
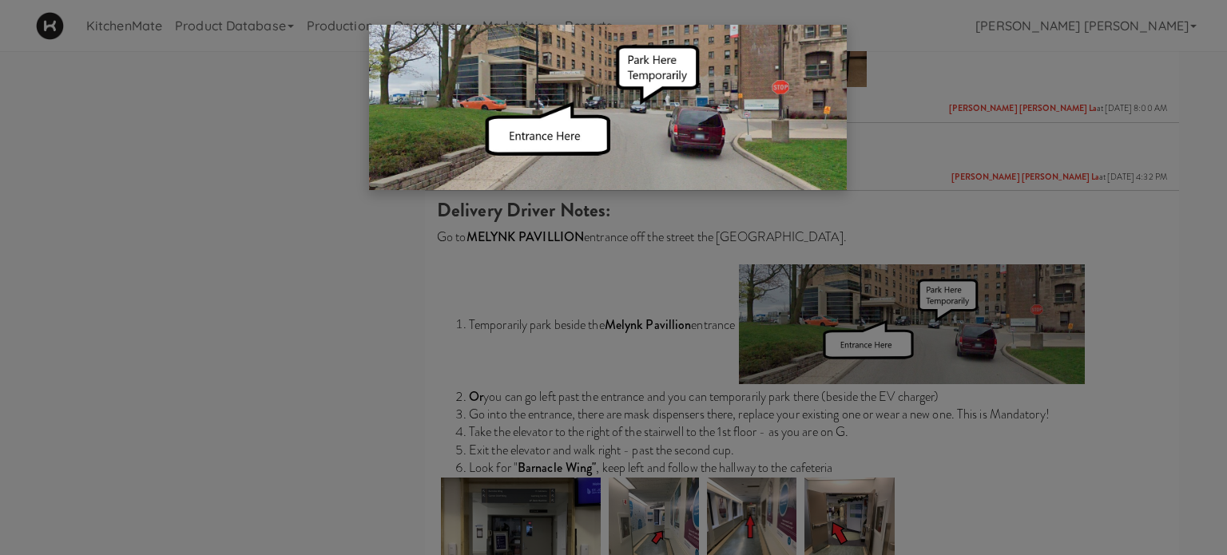
click at [256, 343] on div at bounding box center [613, 277] width 1227 height 555
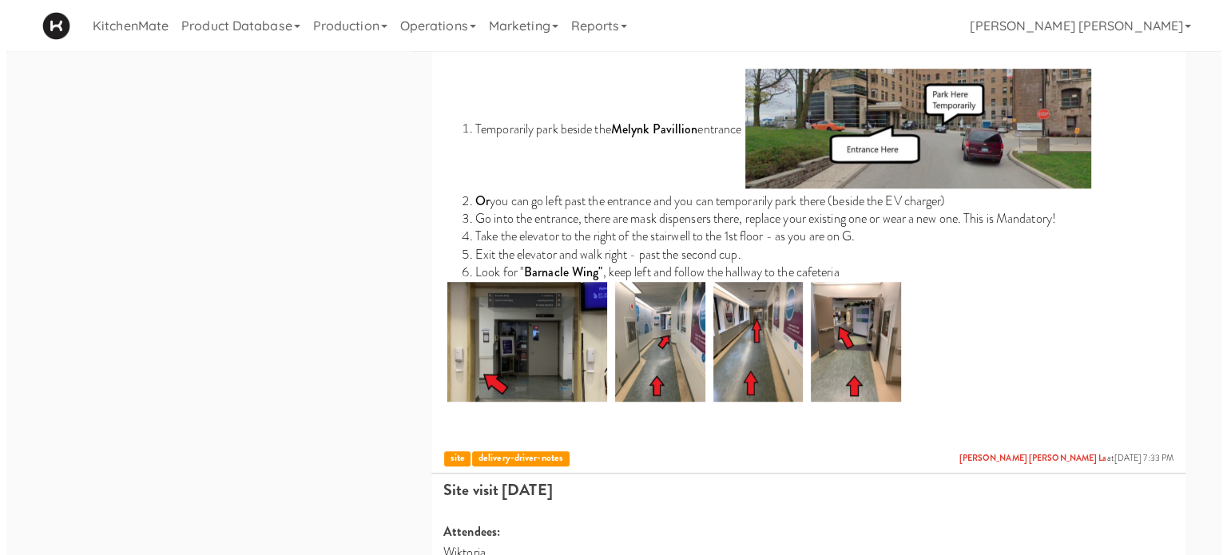
scroll to position [1118, 0]
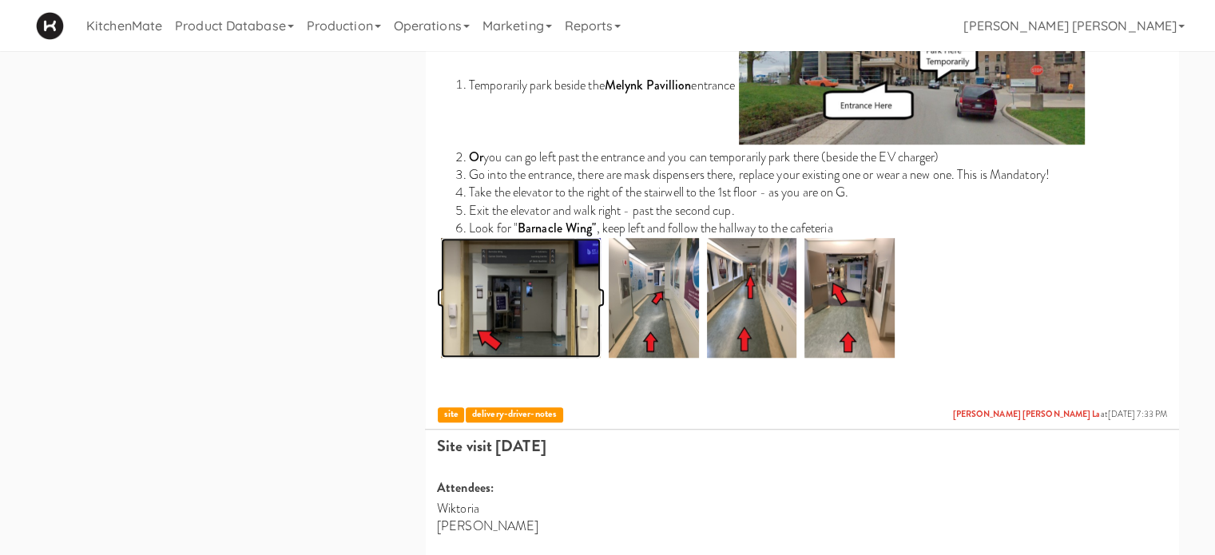
click at [494, 299] on img at bounding box center [521, 298] width 160 height 120
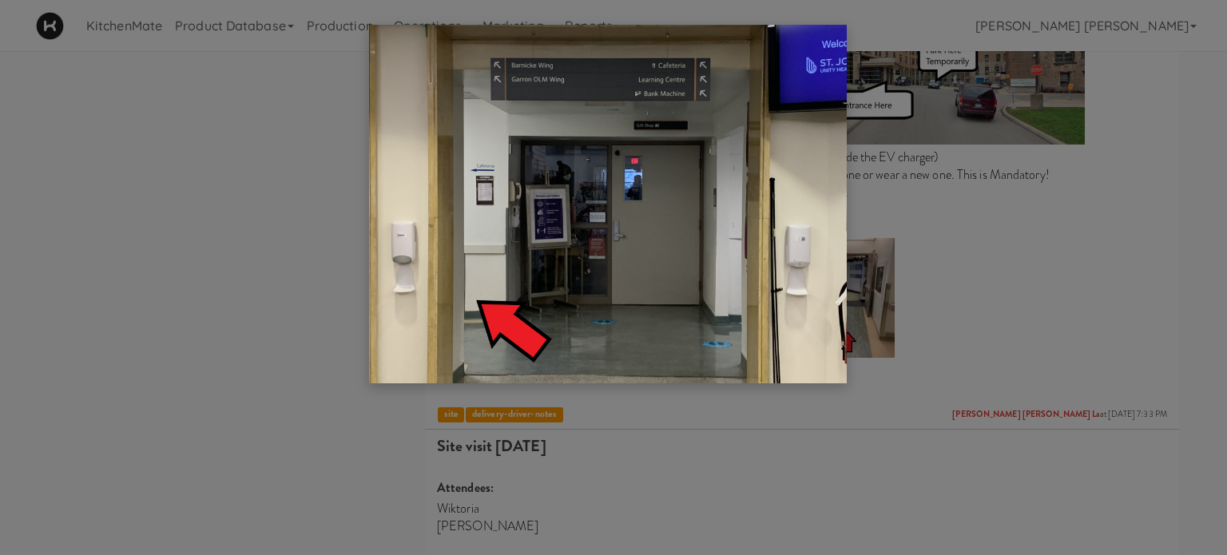
click at [141, 220] on div at bounding box center [613, 277] width 1227 height 555
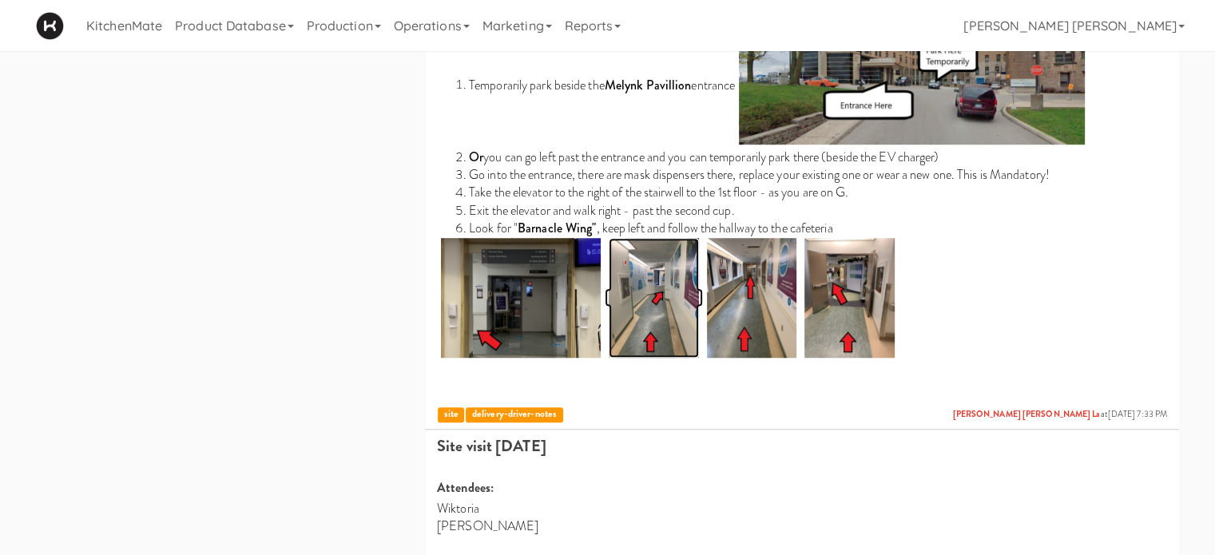
click at [655, 303] on img at bounding box center [654, 298] width 90 height 120
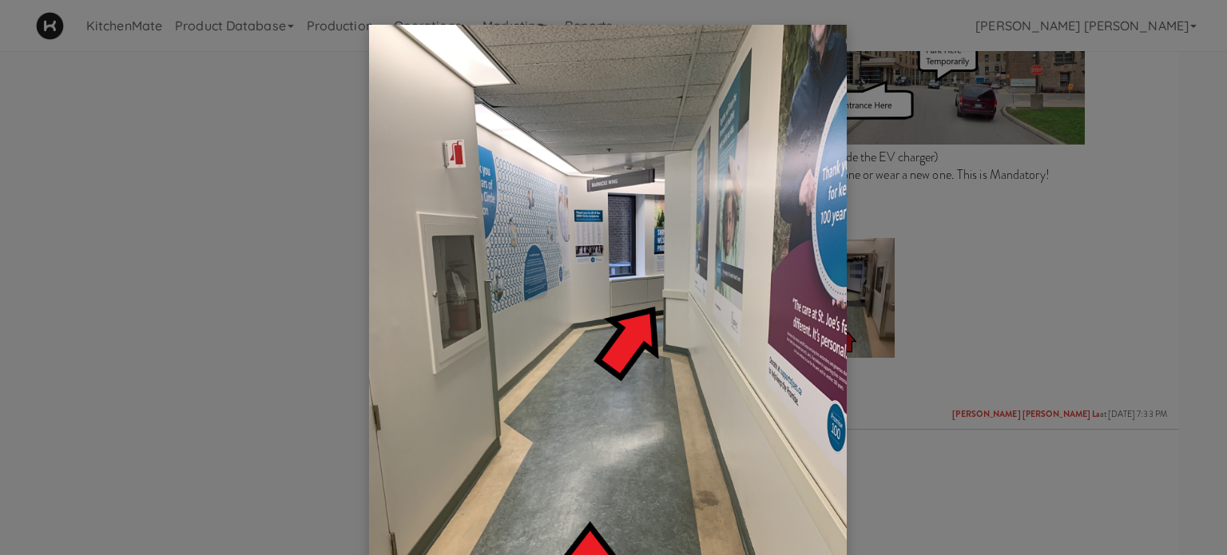
drag, startPoint x: 274, startPoint y: 311, endPoint x: 700, endPoint y: 364, distance: 429.7
click at [274, 311] on div at bounding box center [613, 277] width 1227 height 555
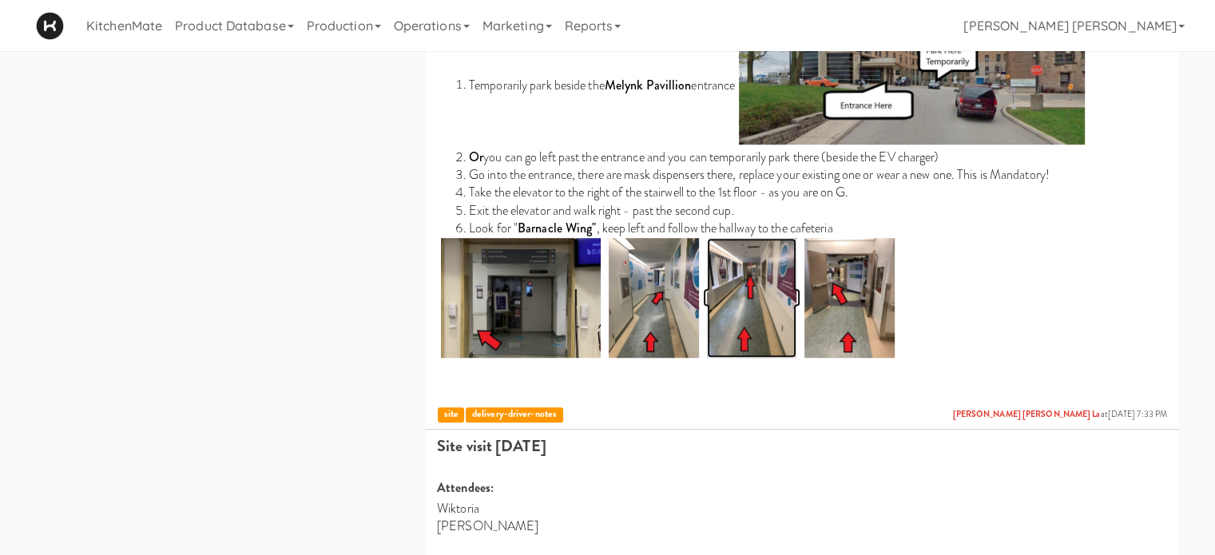
click at [737, 279] on img at bounding box center [752, 298] width 90 height 120
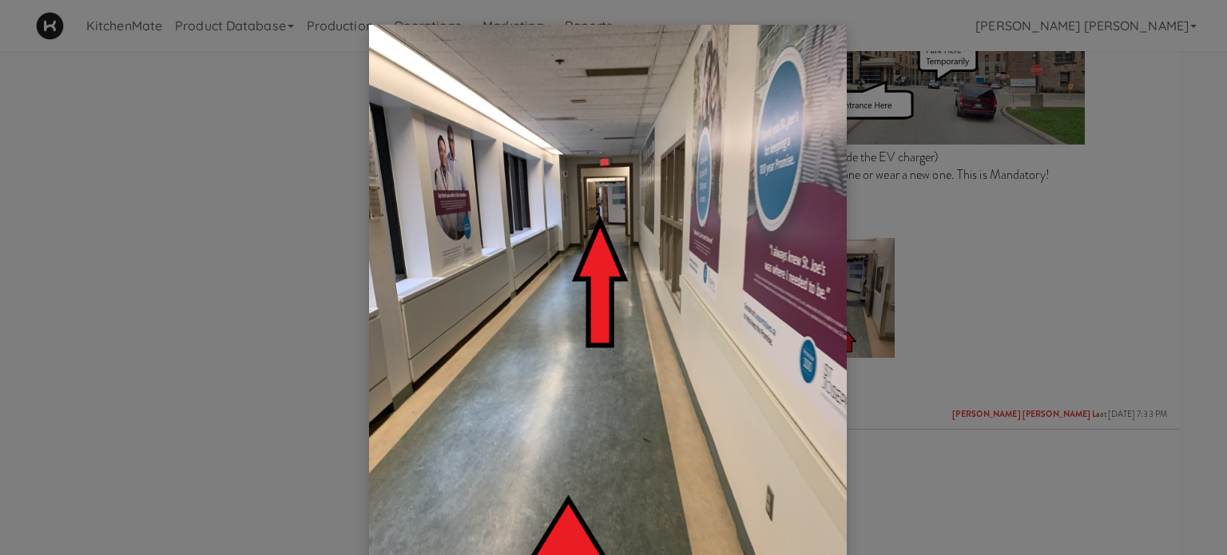
click at [257, 292] on div at bounding box center [613, 277] width 1227 height 555
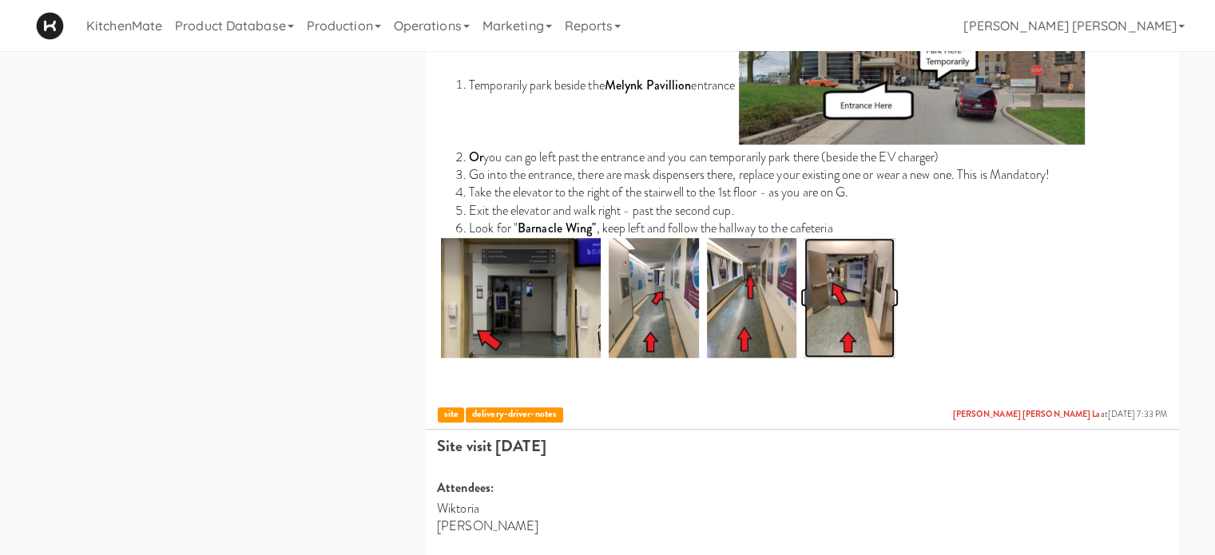
click at [842, 277] on img at bounding box center [849, 298] width 90 height 120
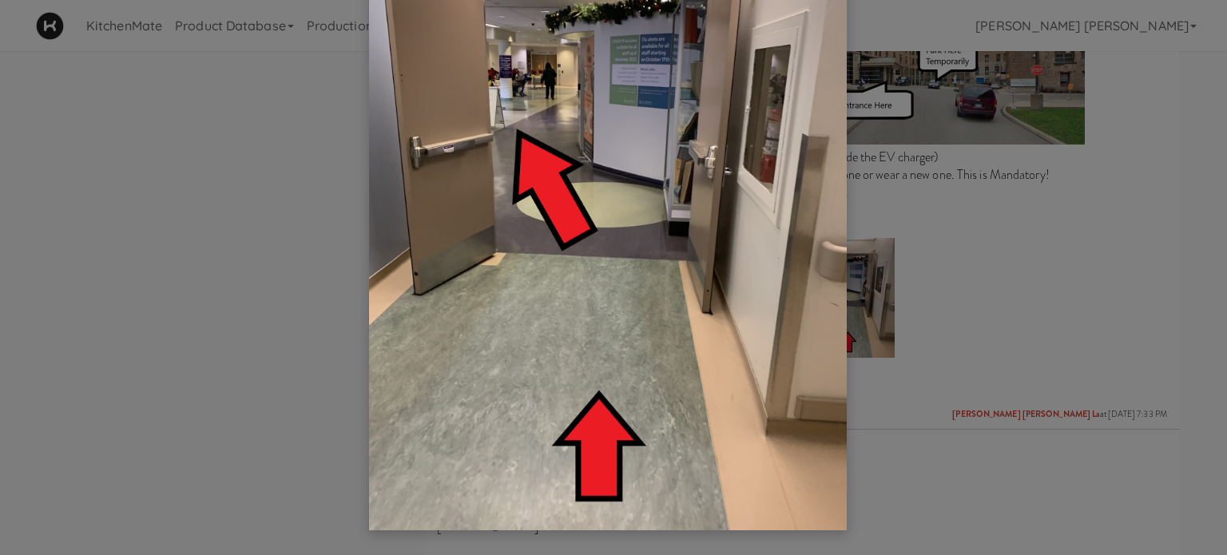
scroll to position [51, 0]
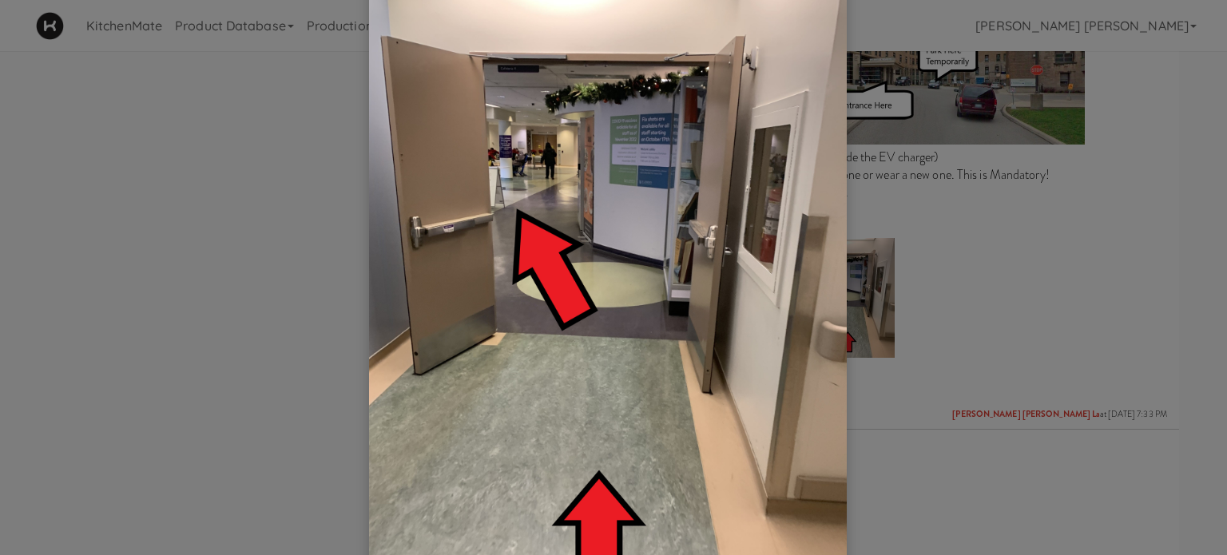
click at [236, 245] on div at bounding box center [613, 277] width 1227 height 555
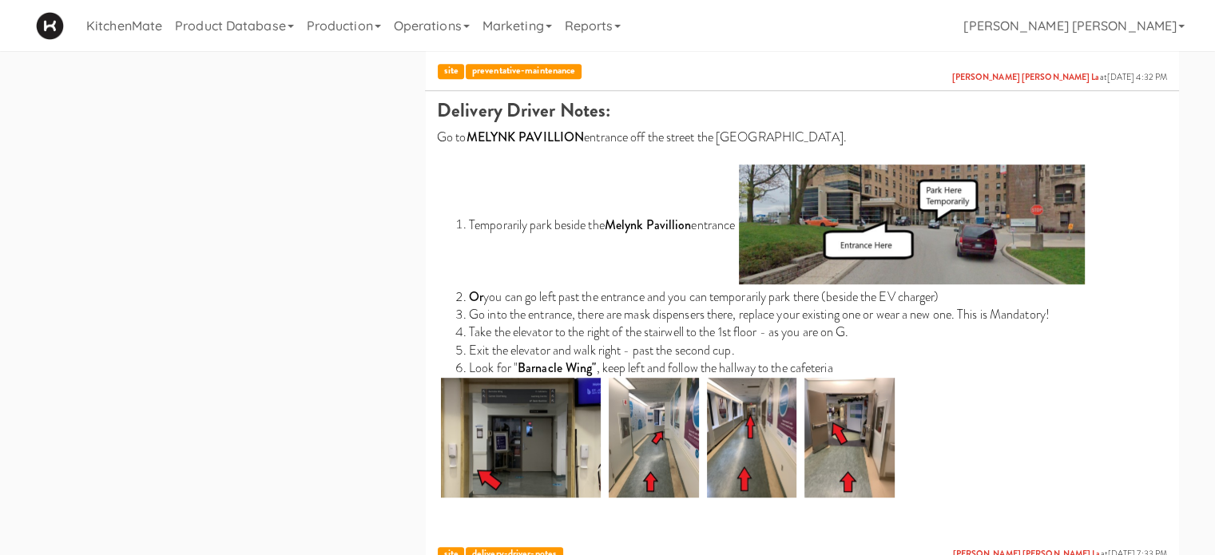
scroll to position [951, 0]
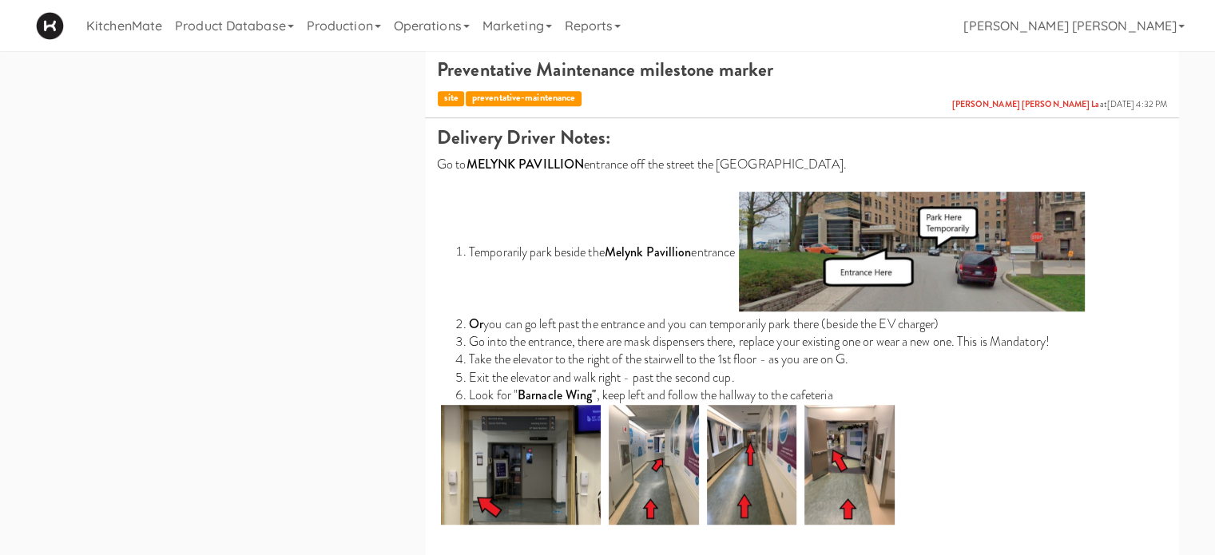
click at [218, 295] on div "all active gen2 onboard [GEOGRAPHIC_DATA][PERSON_NAME] ([GEOGRAPHIC_DATA]) [STR…" at bounding box center [607, 150] width 1167 height 2089
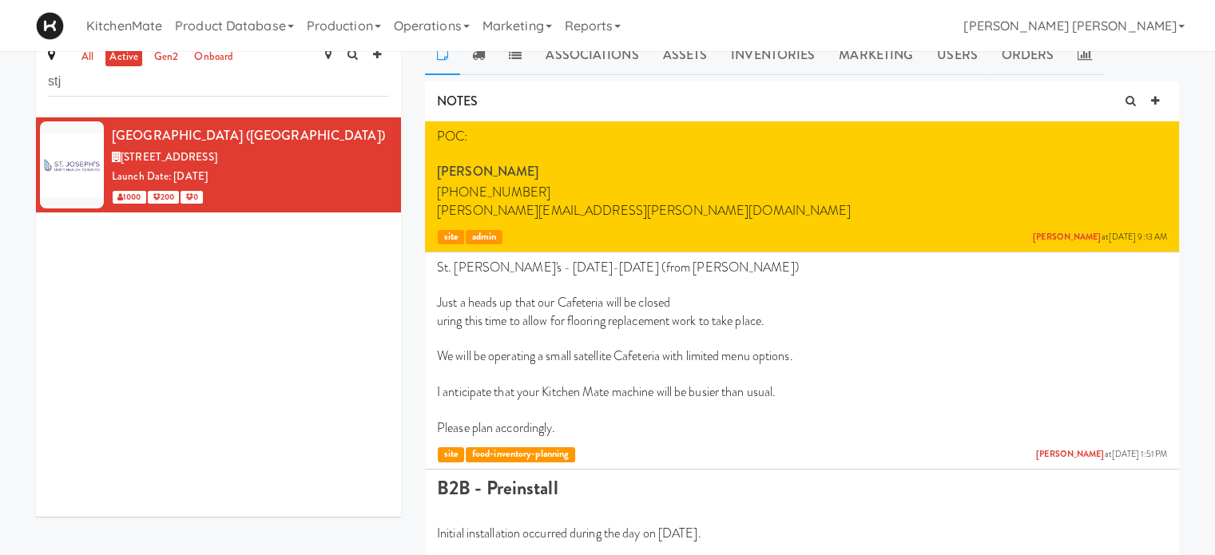
scroll to position [0, 0]
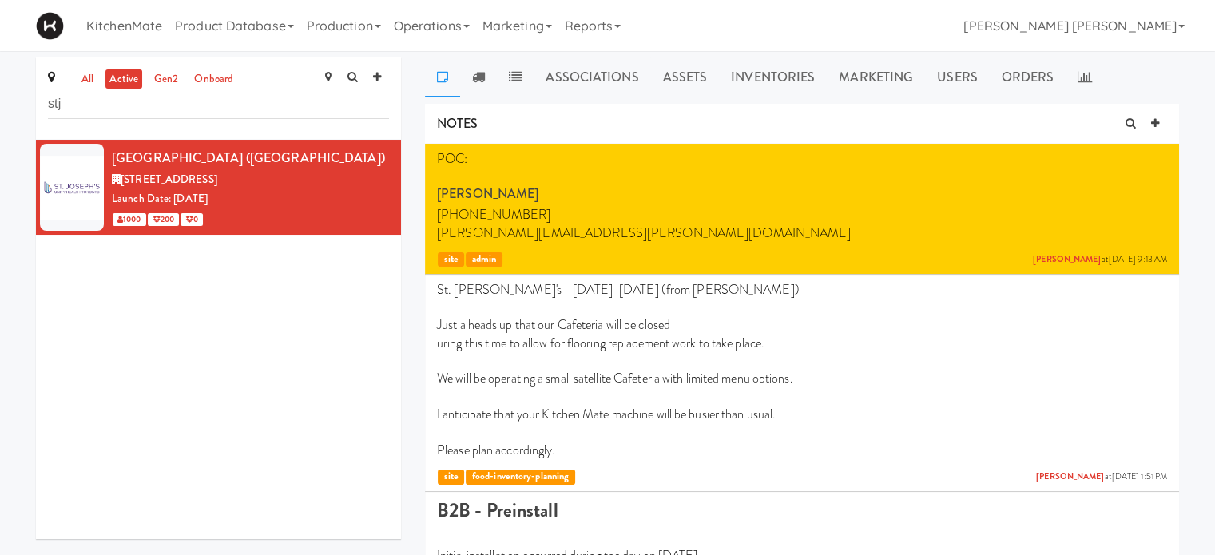
click at [247, 424] on div "[GEOGRAPHIC_DATA][PERSON_NAME] ([GEOGRAPHIC_DATA]) [GEOGRAPHIC_DATA], [GEOGRAPH…" at bounding box center [218, 339] width 365 height 399
drag, startPoint x: 188, startPoint y: 103, endPoint x: 0, endPoint y: 98, distance: 188.5
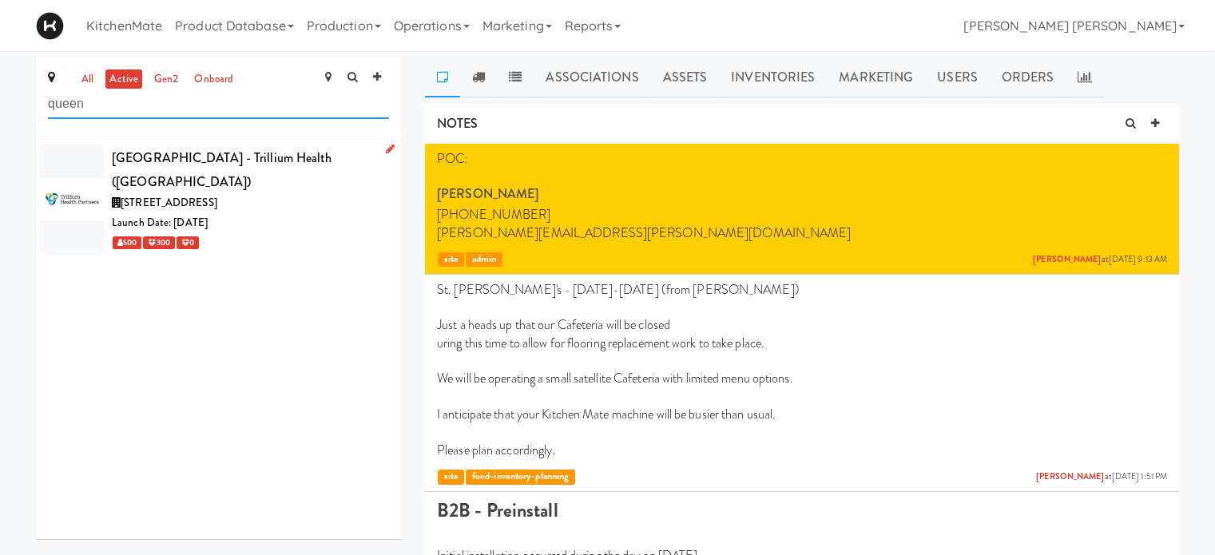
type input "queen"
click at [69, 175] on div at bounding box center [72, 199] width 64 height 111
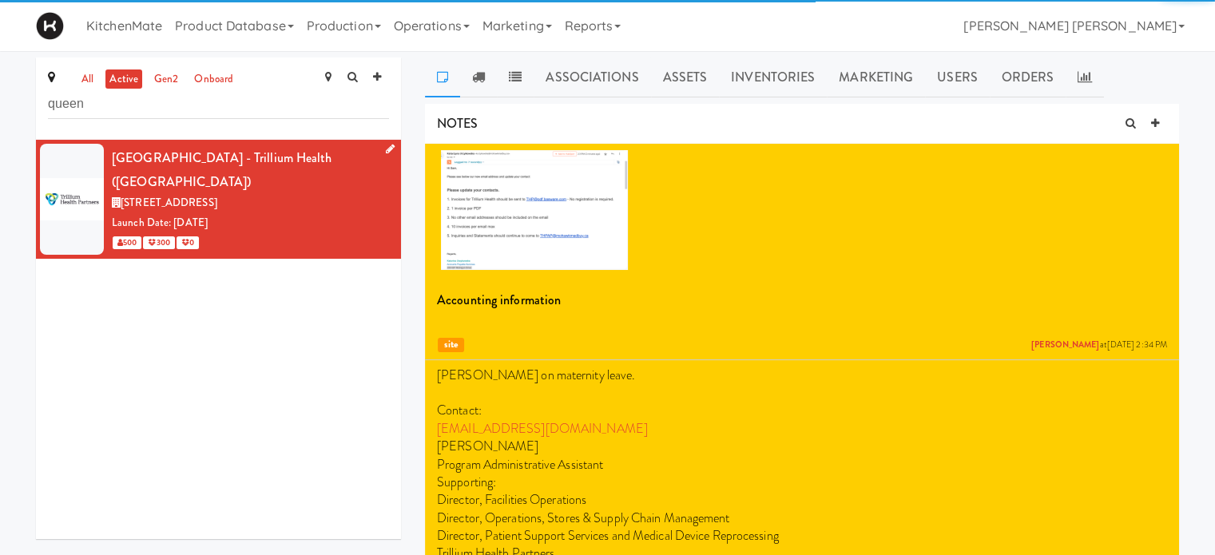
click at [386, 148] on icon at bounding box center [390, 149] width 9 height 10
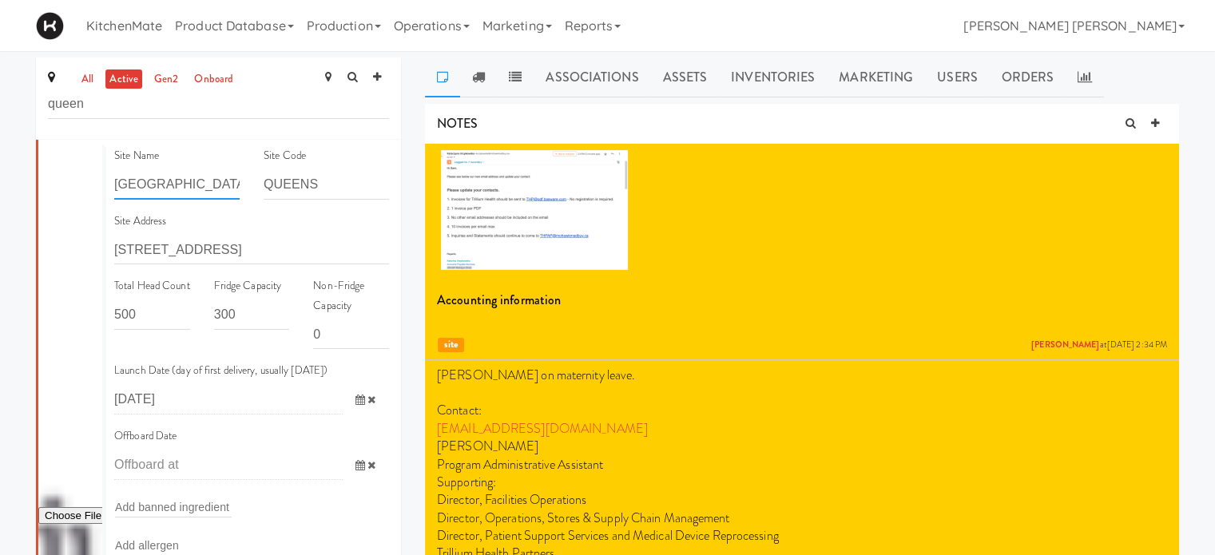
click at [190, 185] on input "[GEOGRAPHIC_DATA] - Trillium Health" at bounding box center [176, 185] width 125 height 30
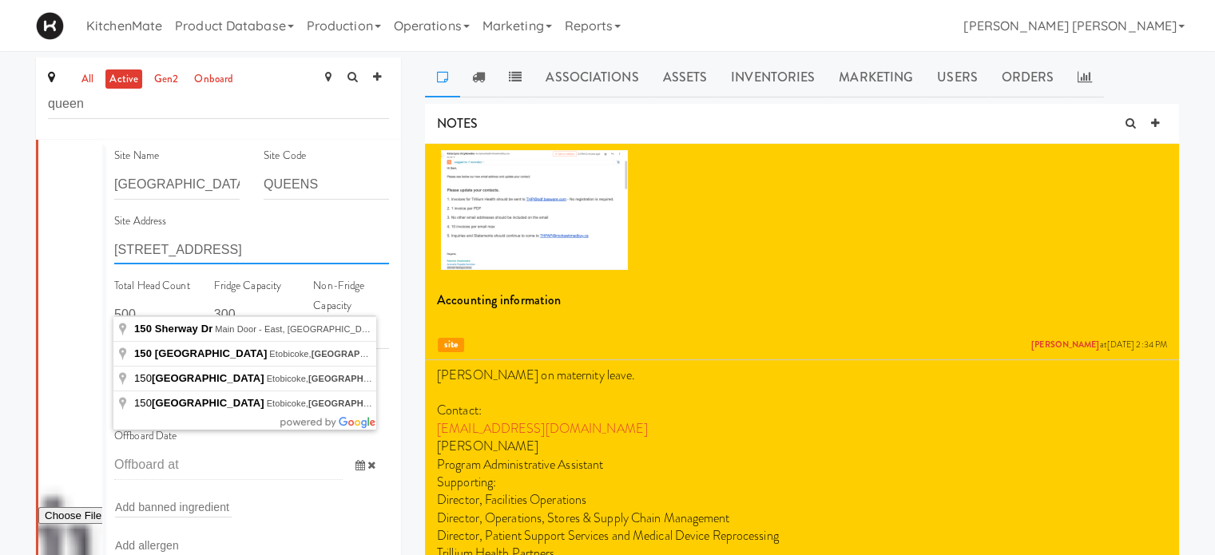
drag, startPoint x: 294, startPoint y: 247, endPoint x: 106, endPoint y: 245, distance: 187.7
click at [106, 245] on div "Site Address [STREET_ADDRESS]" at bounding box center [251, 244] width 299 height 65
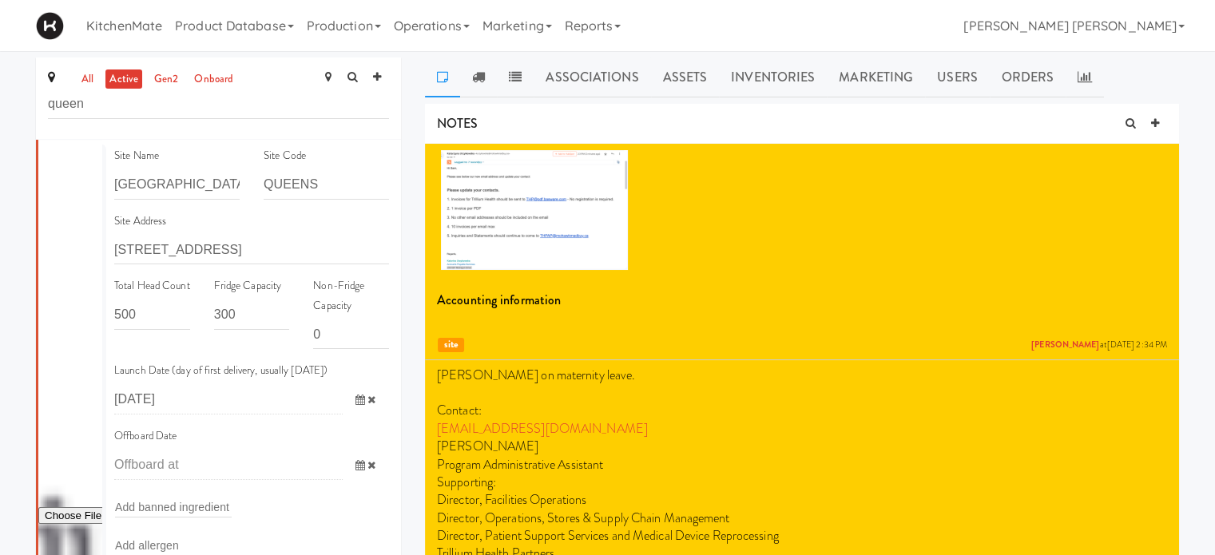
click at [970, 115] on div "NOTES" at bounding box center [802, 124] width 754 height 41
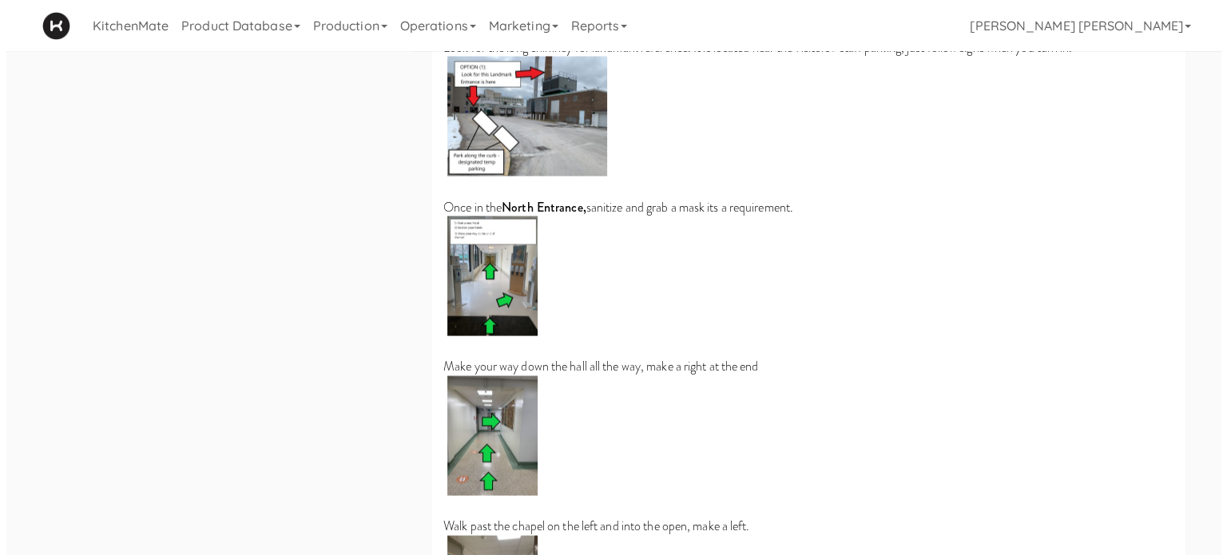
scroll to position [2941, 0]
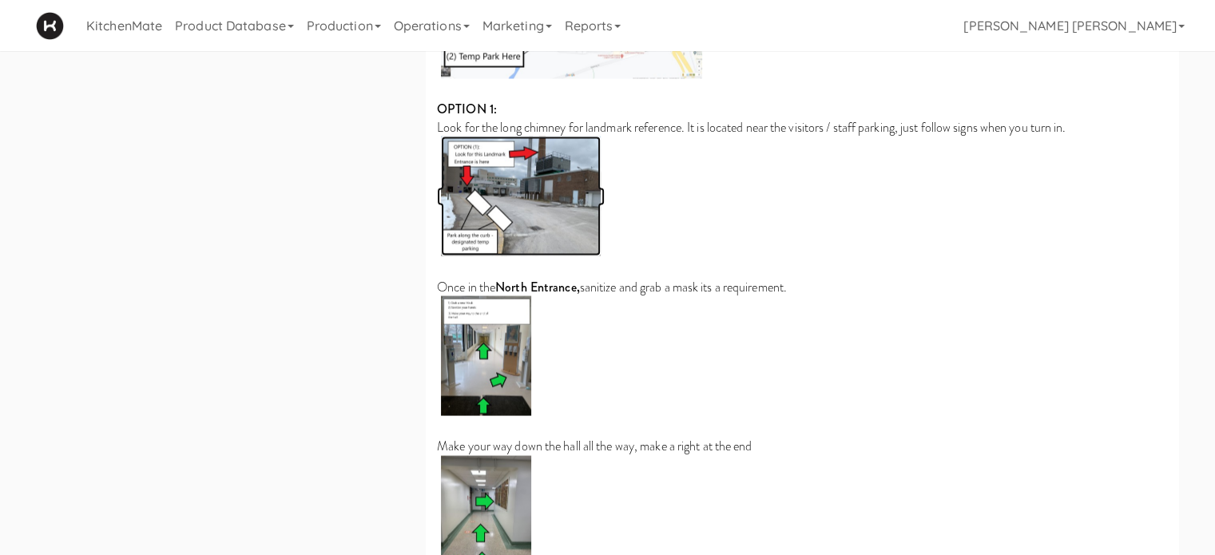
click at [531, 187] on img at bounding box center [521, 196] width 160 height 120
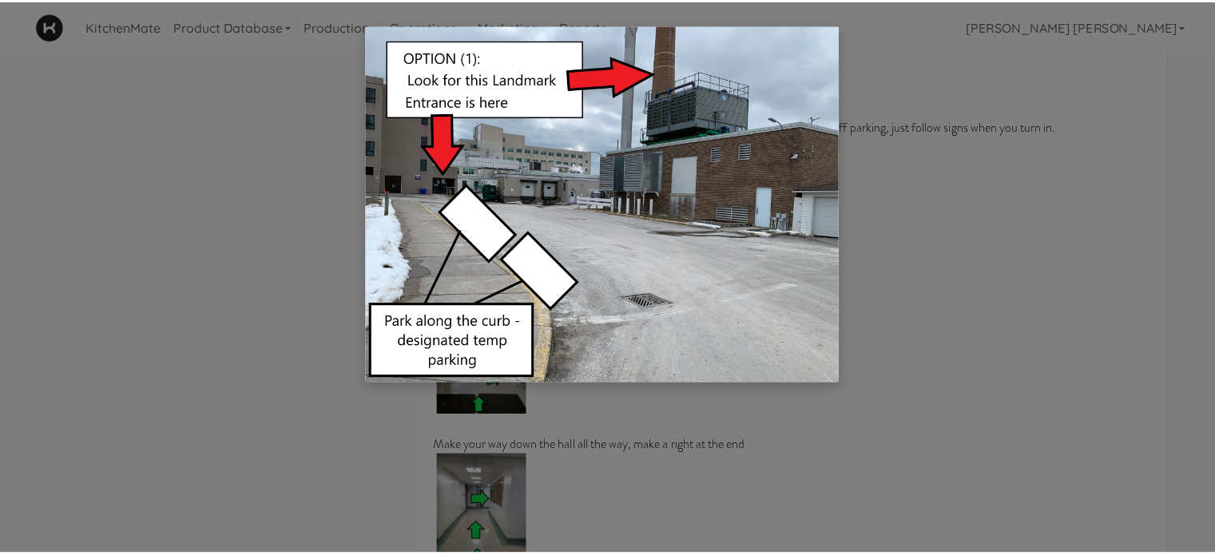
scroll to position [0, 0]
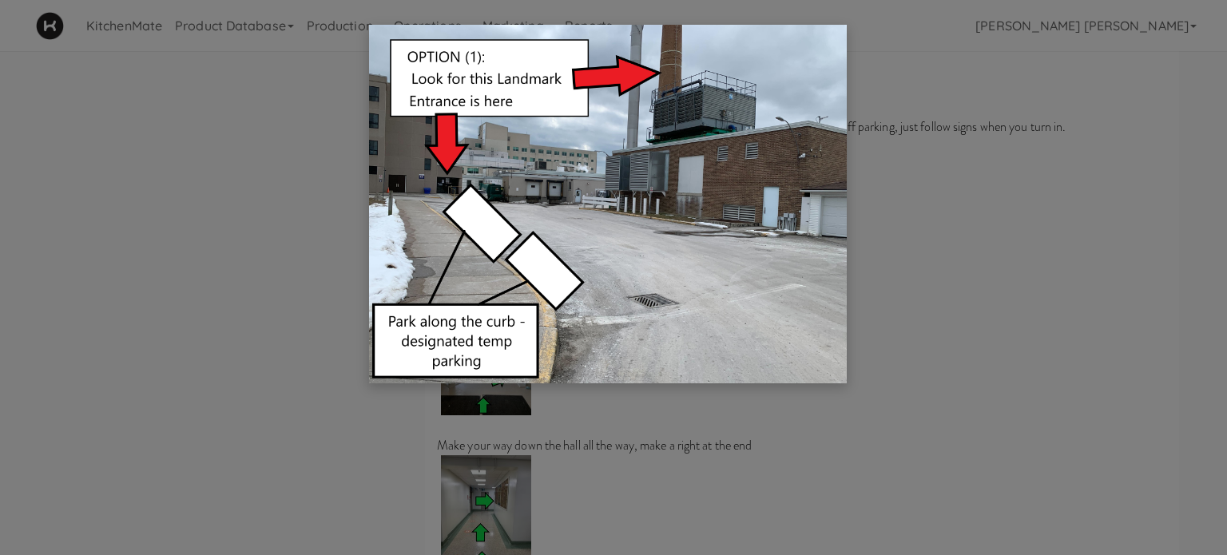
click at [956, 239] on div at bounding box center [613, 277] width 1227 height 555
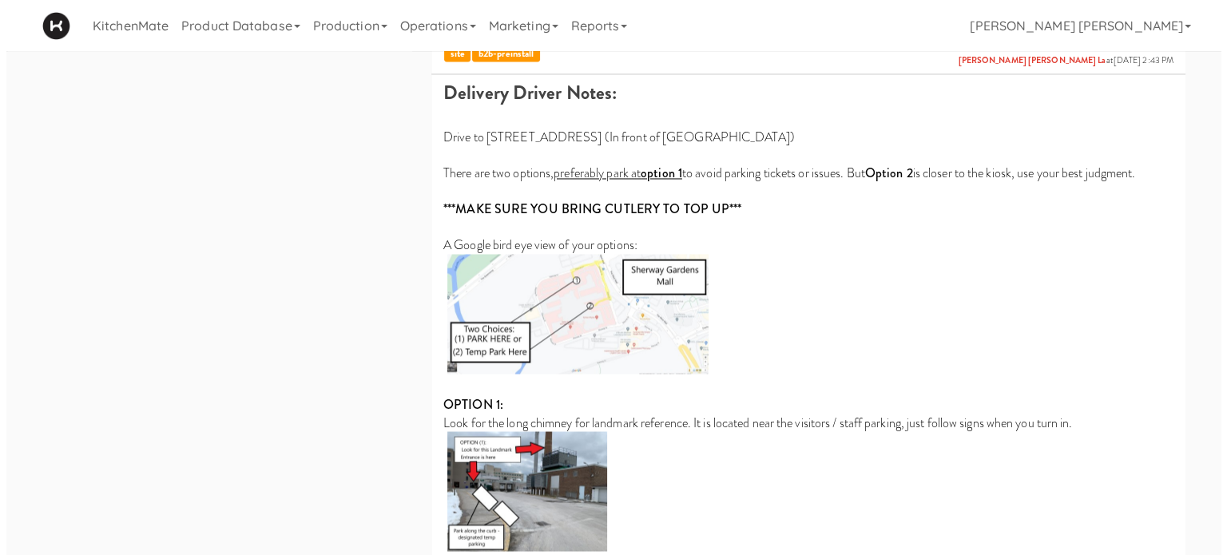
scroll to position [2621, 0]
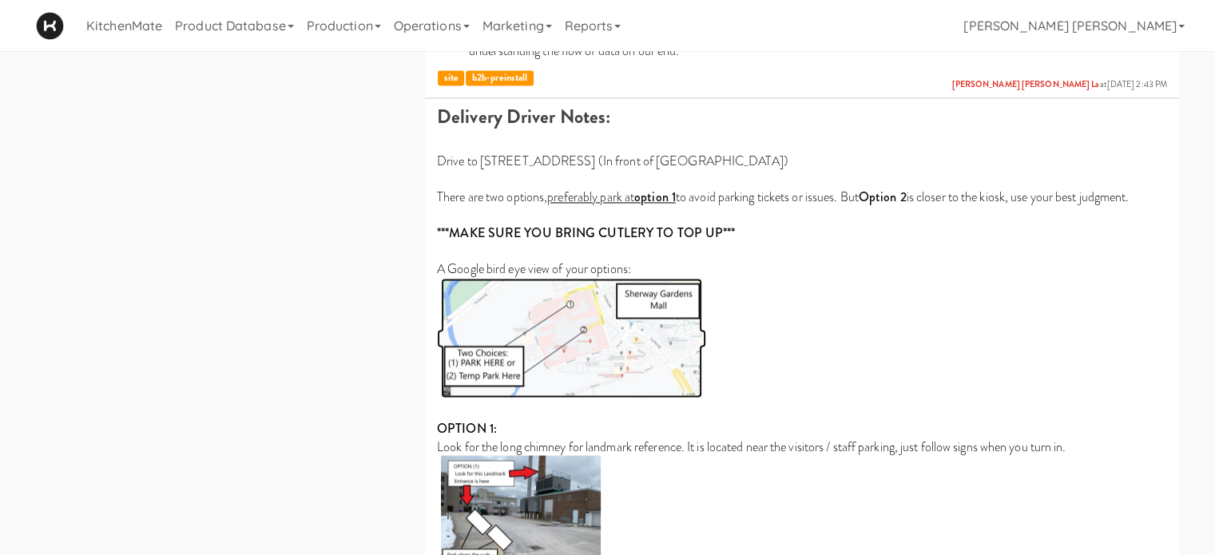
click at [574, 325] on img at bounding box center [571, 338] width 261 height 120
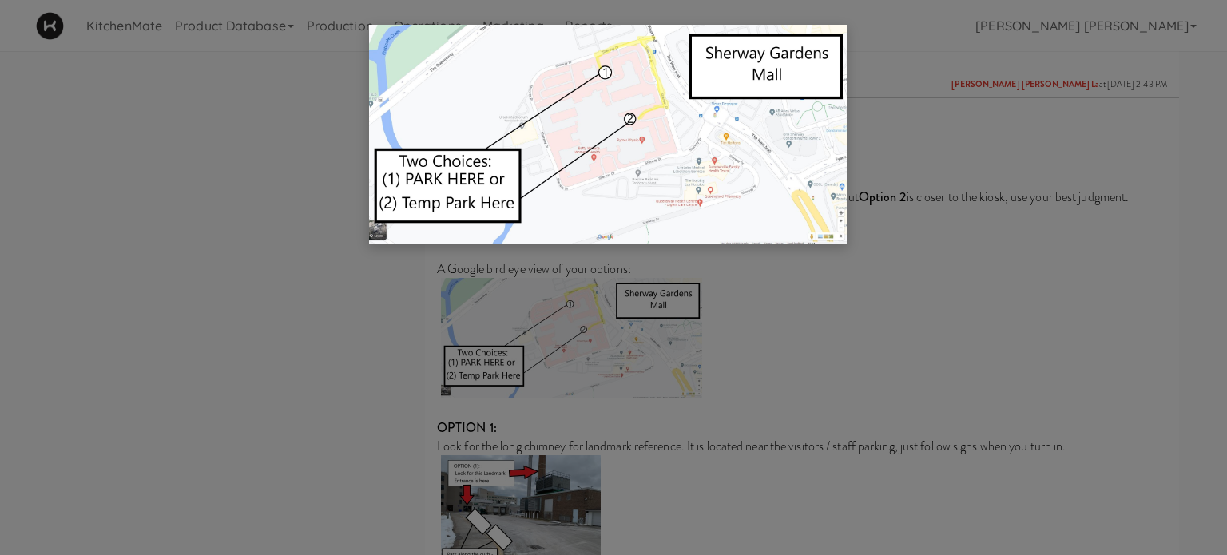
click at [867, 345] on div at bounding box center [613, 277] width 1227 height 555
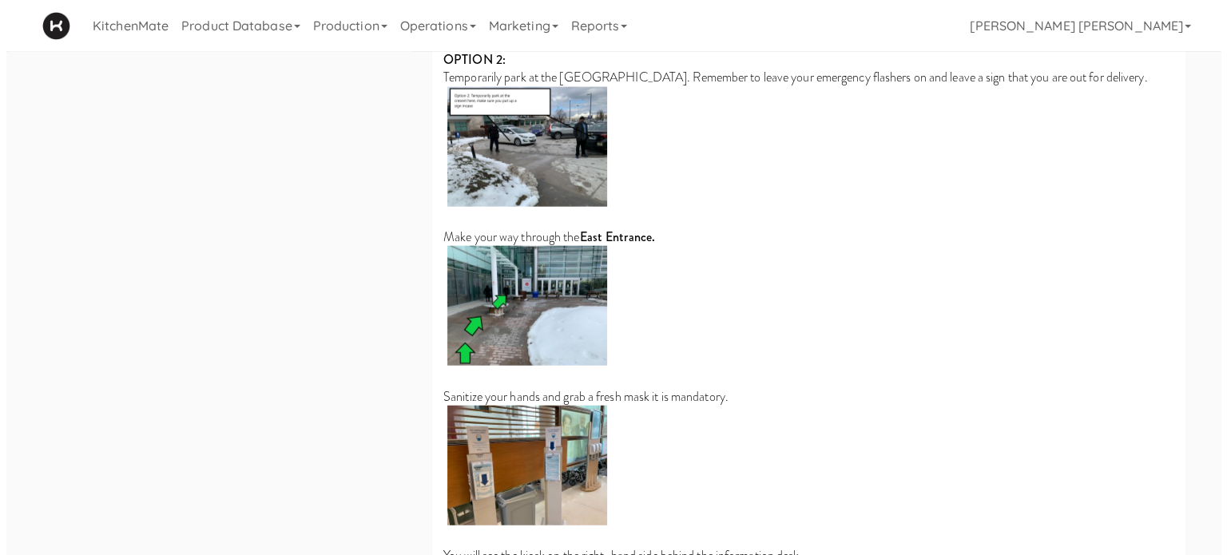
scroll to position [3819, 0]
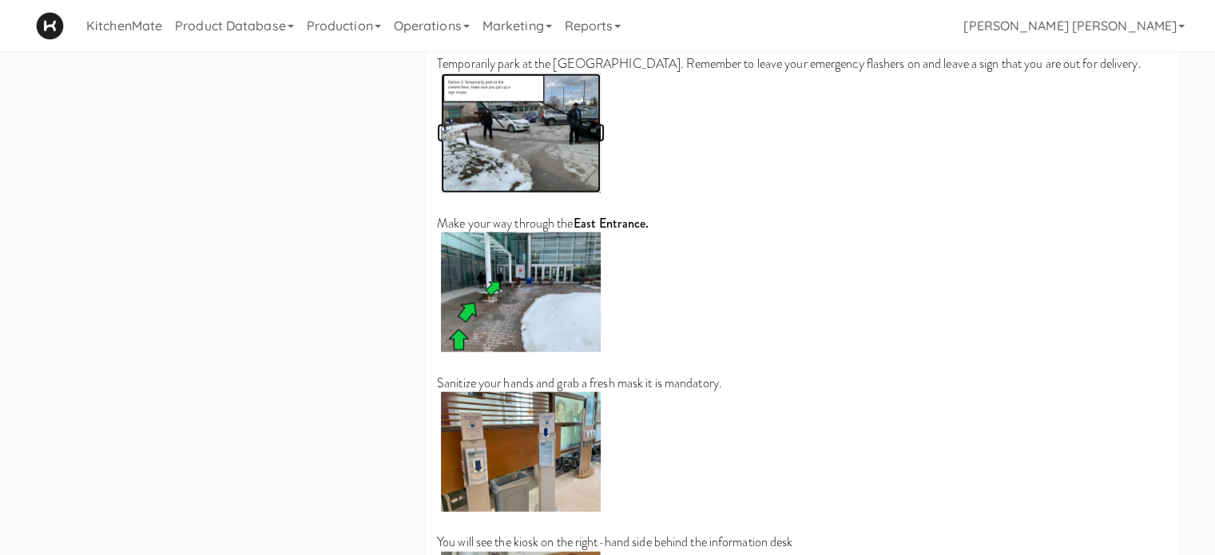
click at [527, 140] on img at bounding box center [521, 133] width 160 height 120
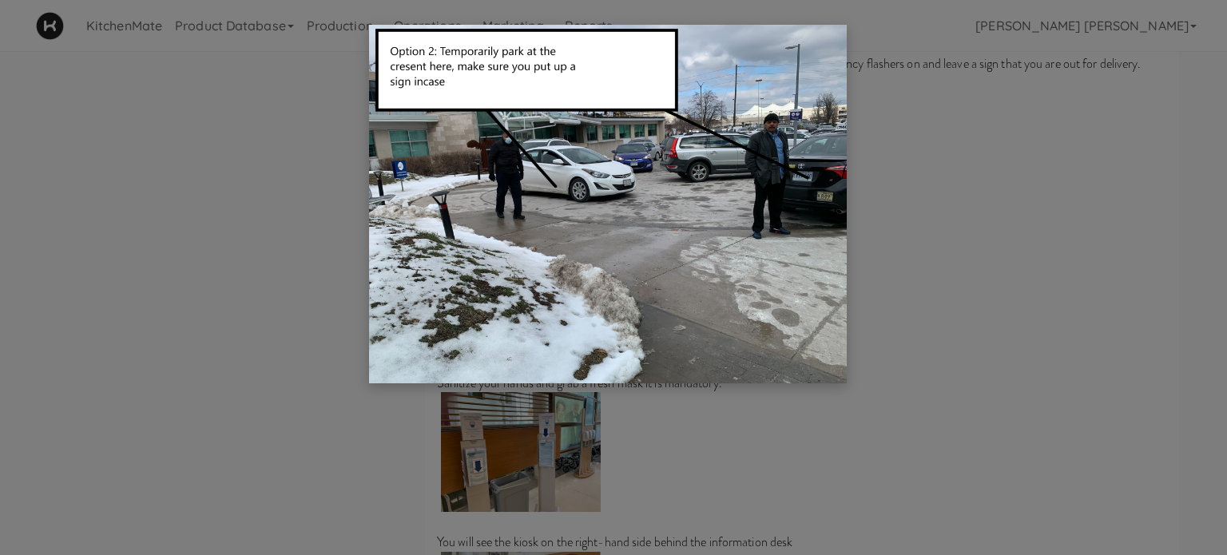
click at [1037, 215] on div at bounding box center [613, 277] width 1227 height 555
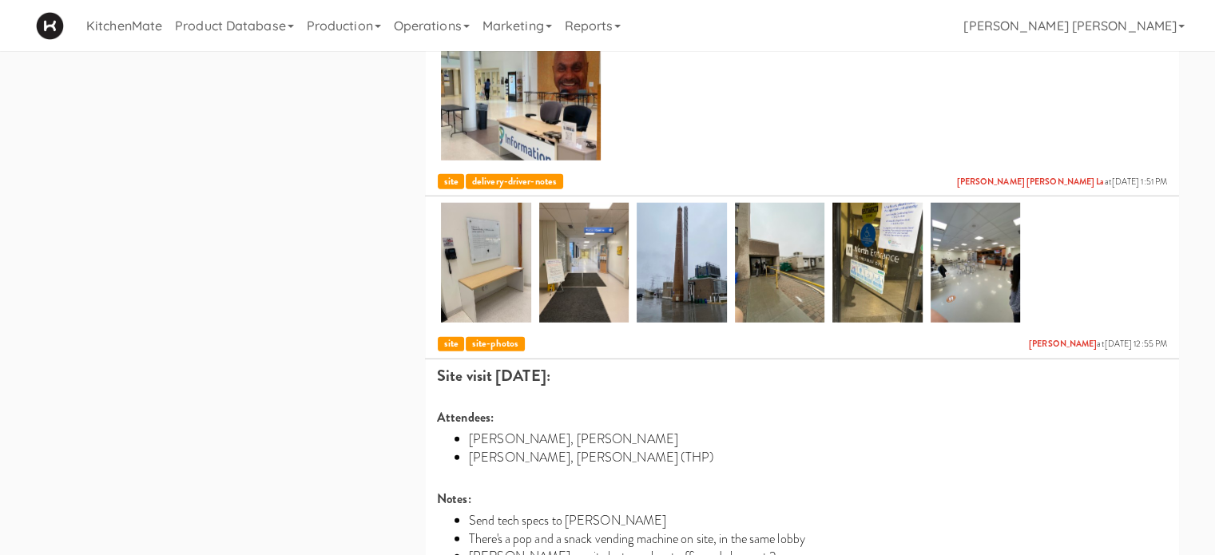
scroll to position [4378, 0]
